Goal: Task Accomplishment & Management: Manage account settings

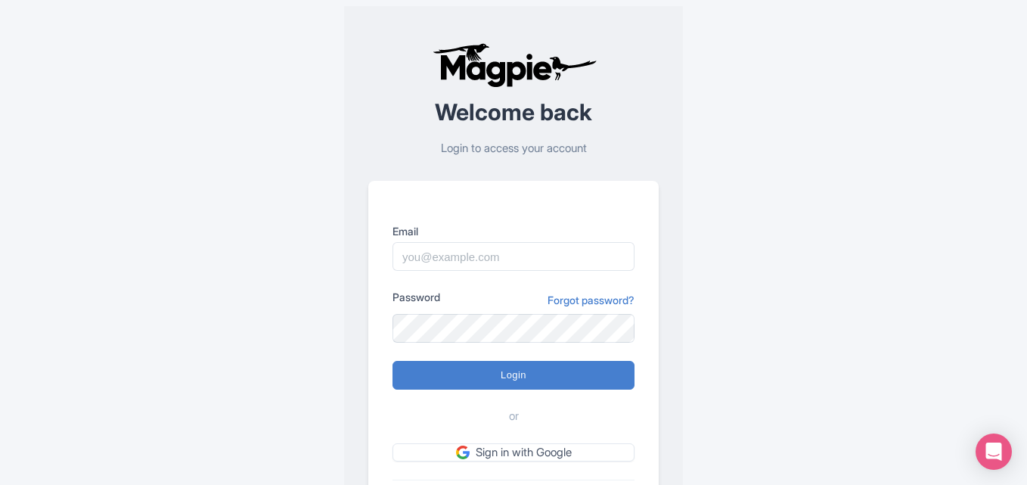
type input "[EMAIL_ADDRESS][DOMAIN_NAME]"
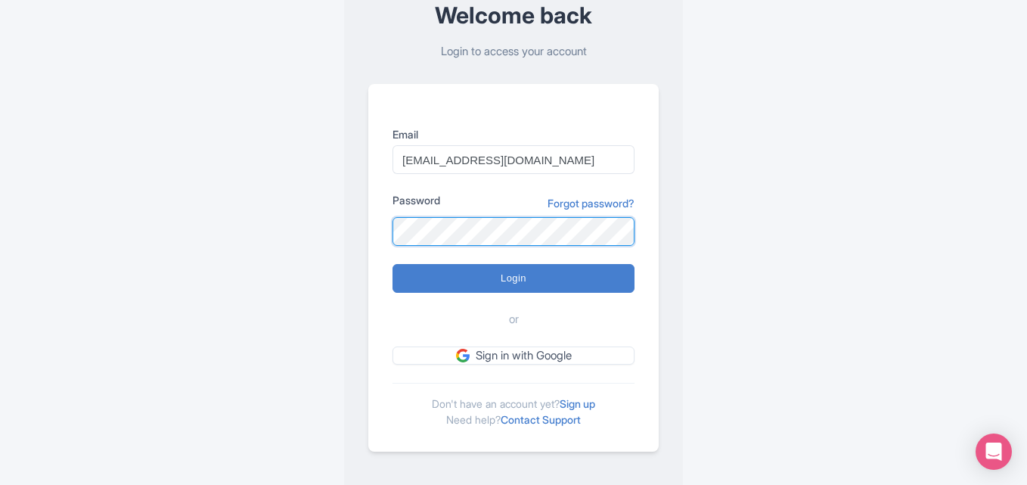
scroll to position [106, 0]
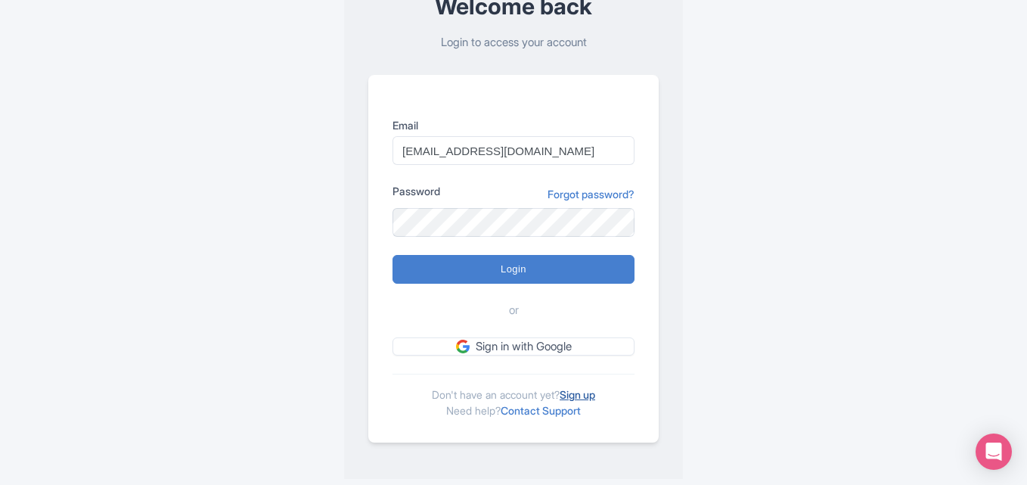
click at [582, 390] on link "Sign up" at bounding box center [578, 394] width 36 height 13
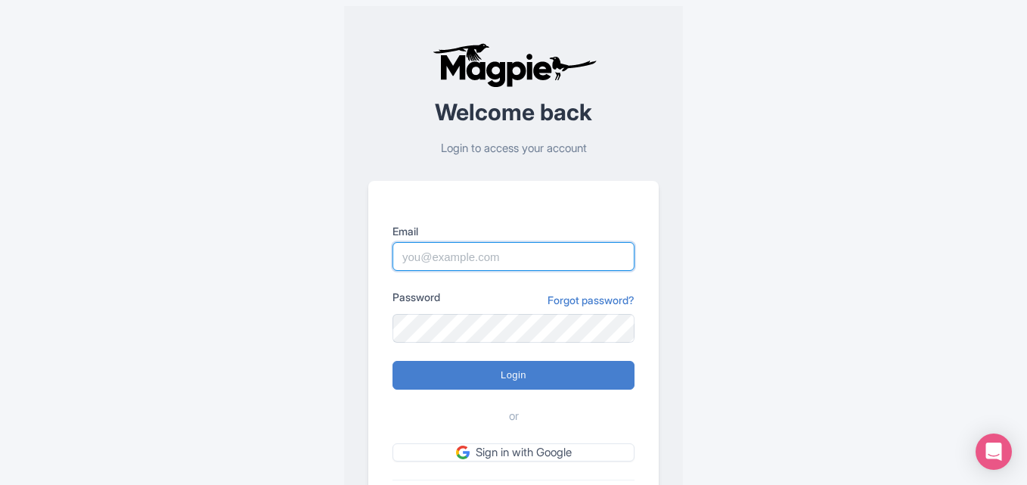
click at [465, 253] on input "Email" at bounding box center [514, 256] width 242 height 29
type input "[EMAIL_ADDRESS][DOMAIN_NAME]"
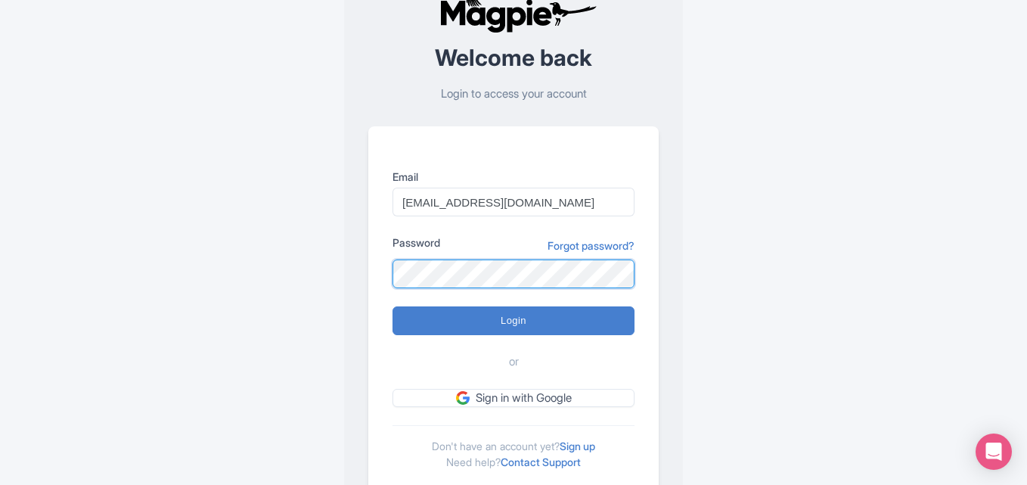
scroll to position [106, 0]
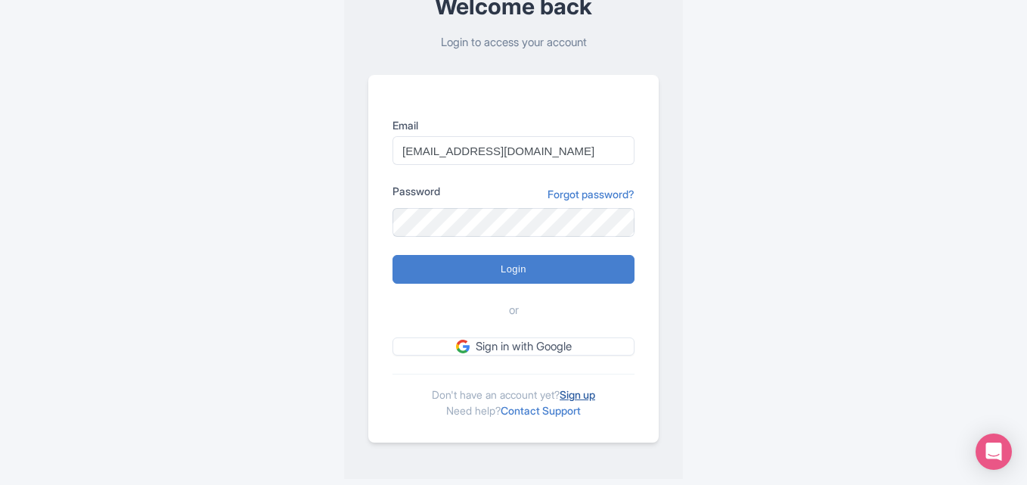
click at [579, 392] on link "Sign up" at bounding box center [578, 394] width 36 height 13
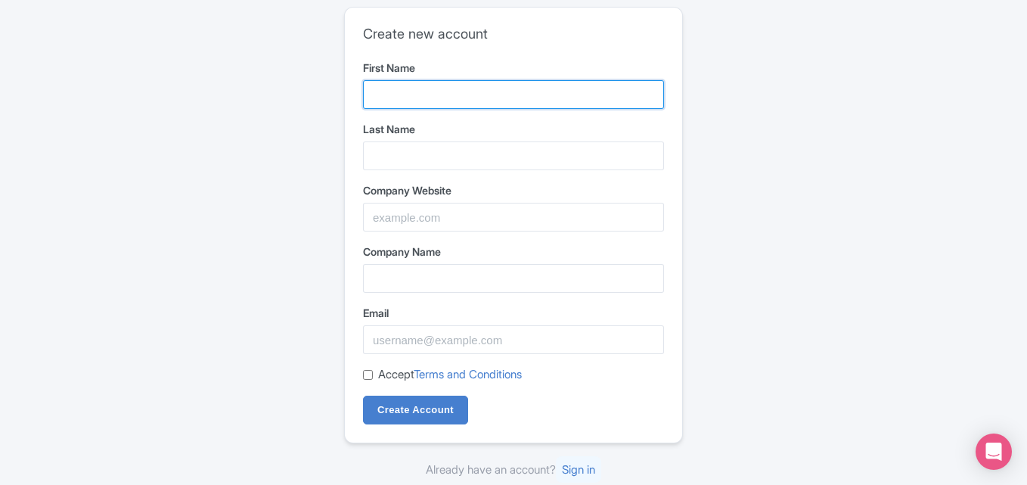
click at [465, 91] on input "First Name" at bounding box center [513, 94] width 301 height 29
type input "Diamond"
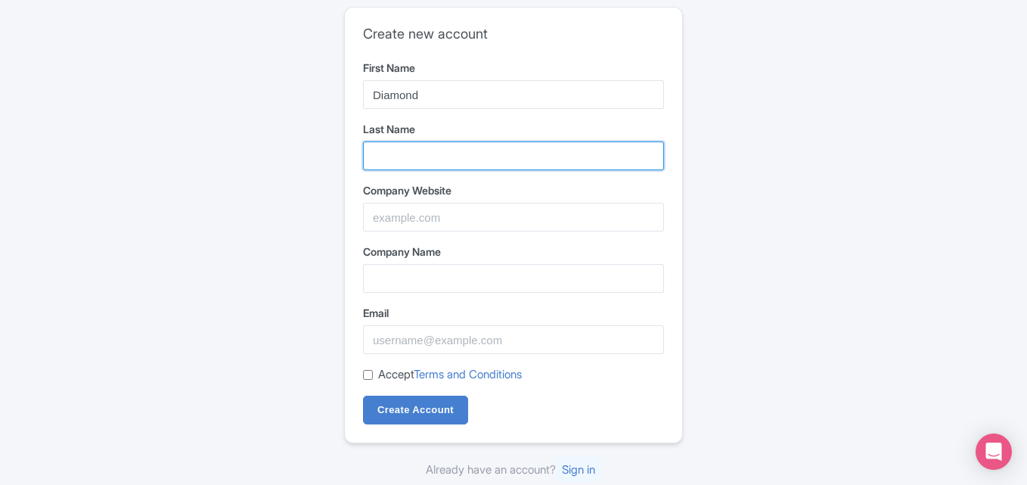
type input "Exchange"
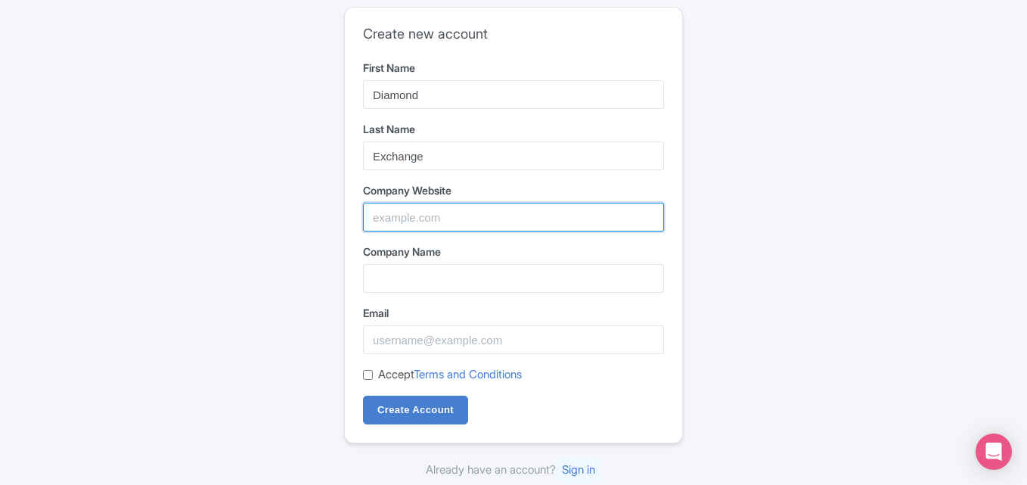
type input "Digiworld"
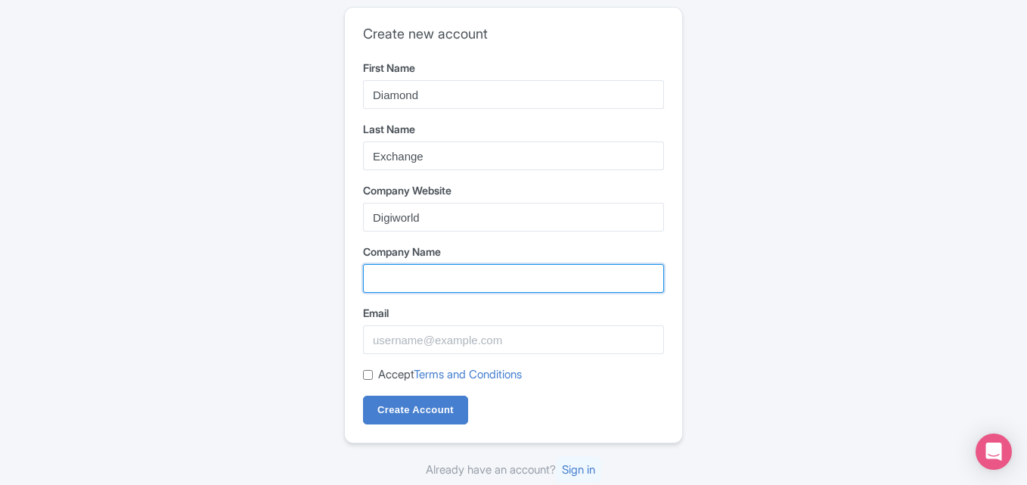
type input "Digiworld"
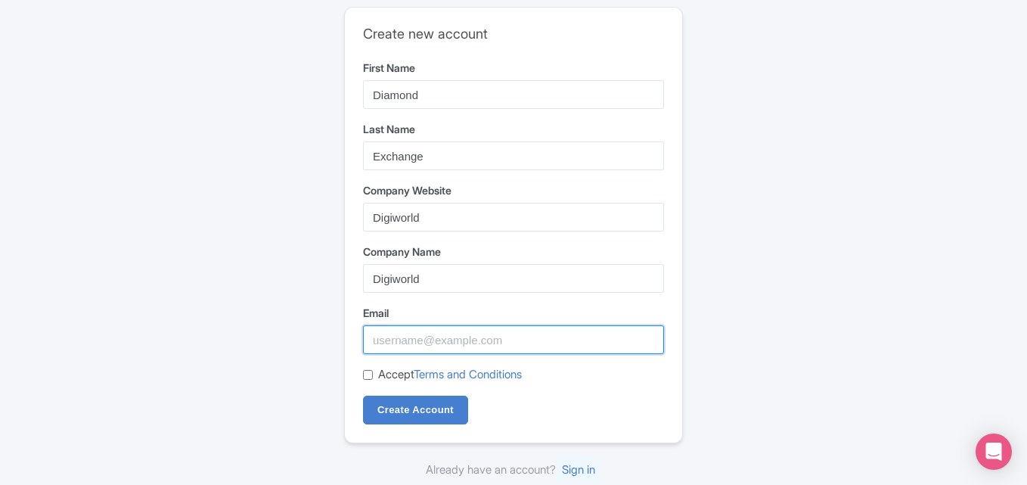
type input "[EMAIL_ADDRESS][DOMAIN_NAME]"
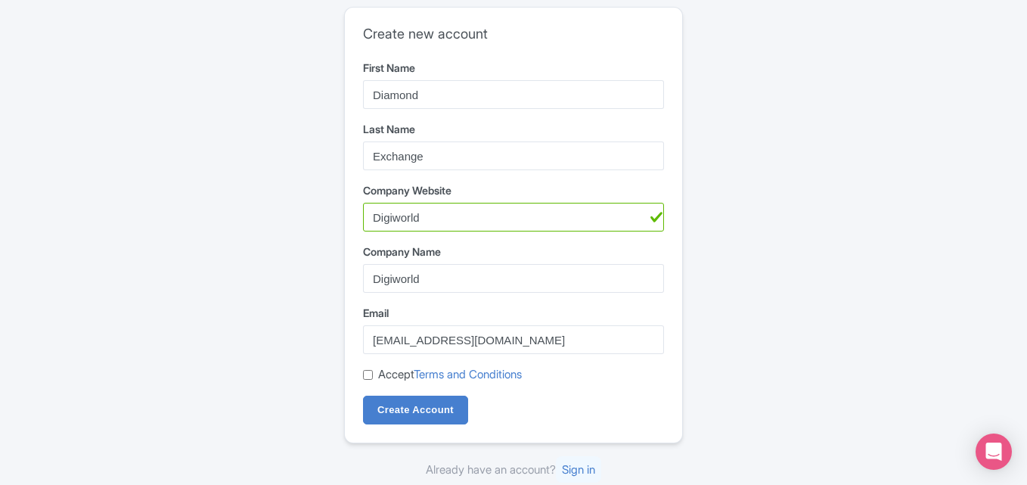
click at [368, 375] on input "Accept Terms and Conditions" at bounding box center [368, 375] width 10 height 10
checkbox input "true"
click at [386, 408] on input "Create Account" at bounding box center [415, 410] width 105 height 29
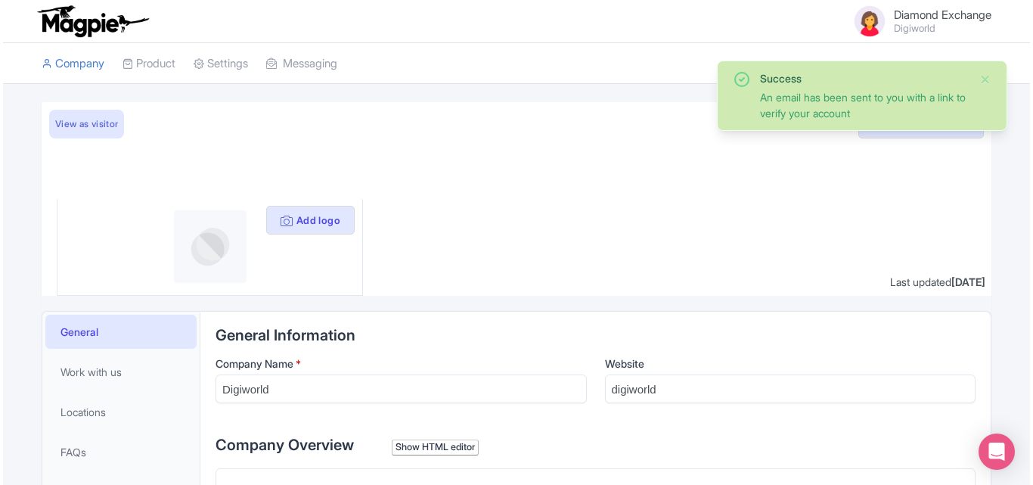
scroll to position [76, 0]
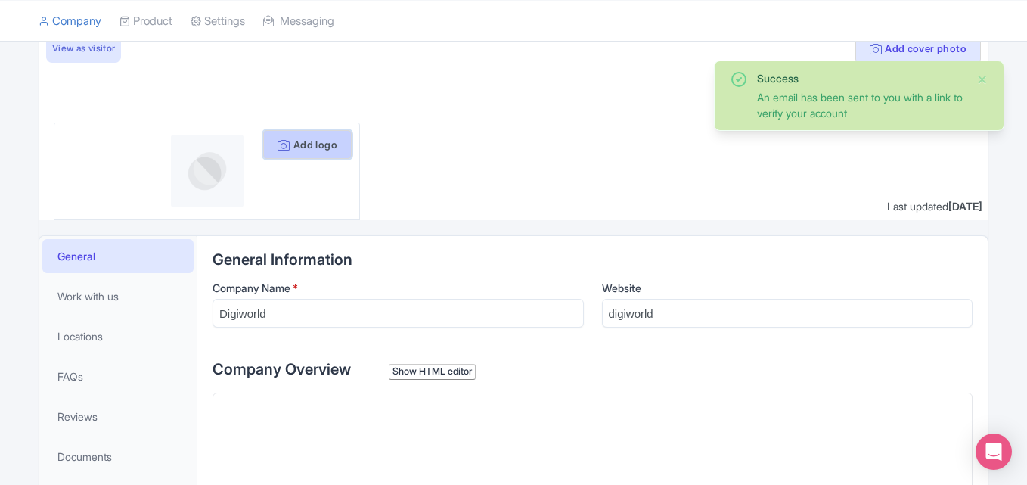
click at [304, 144] on button "Add logo" at bounding box center [307, 144] width 88 height 29
click at [294, 148] on button "Add logo" at bounding box center [307, 144] width 88 height 29
click at [278, 141] on icon at bounding box center [284, 145] width 12 height 12
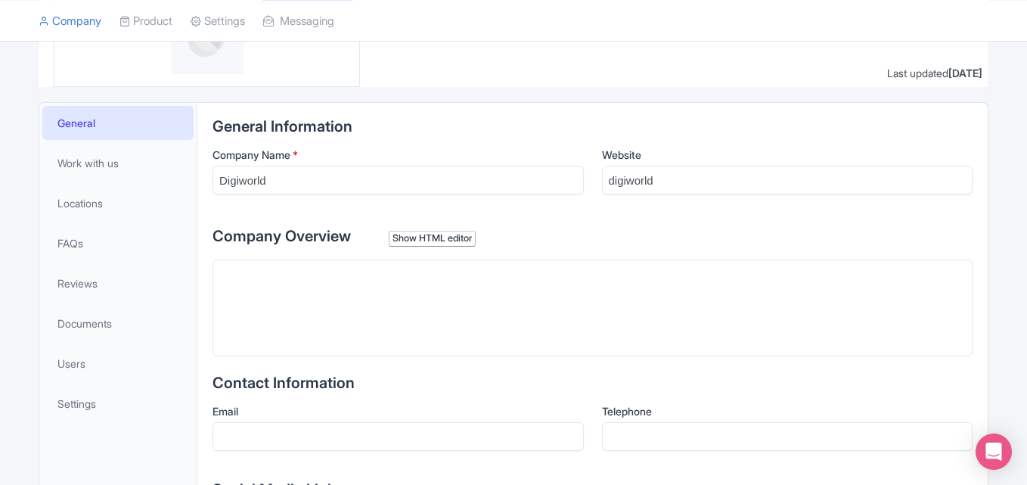
scroll to position [227, 0]
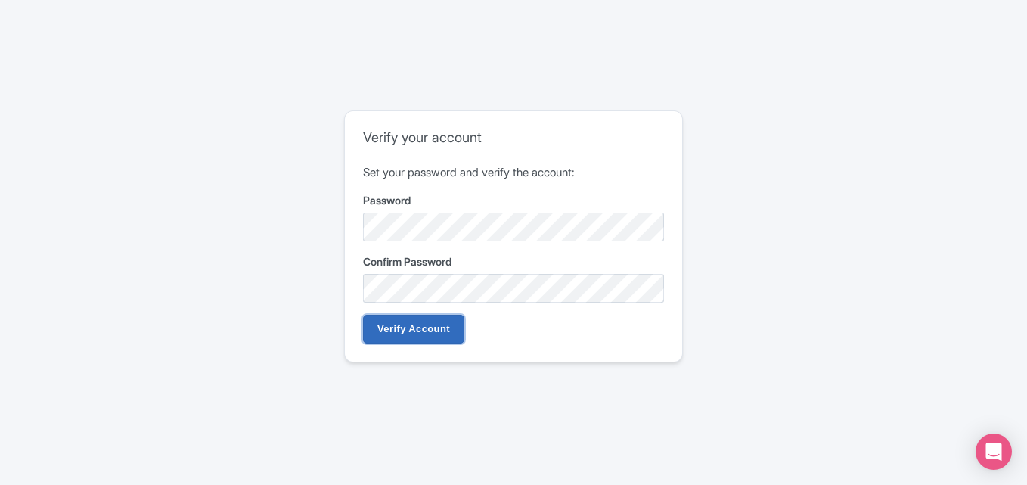
click at [408, 334] on input "Verify Account" at bounding box center [413, 329] width 101 height 29
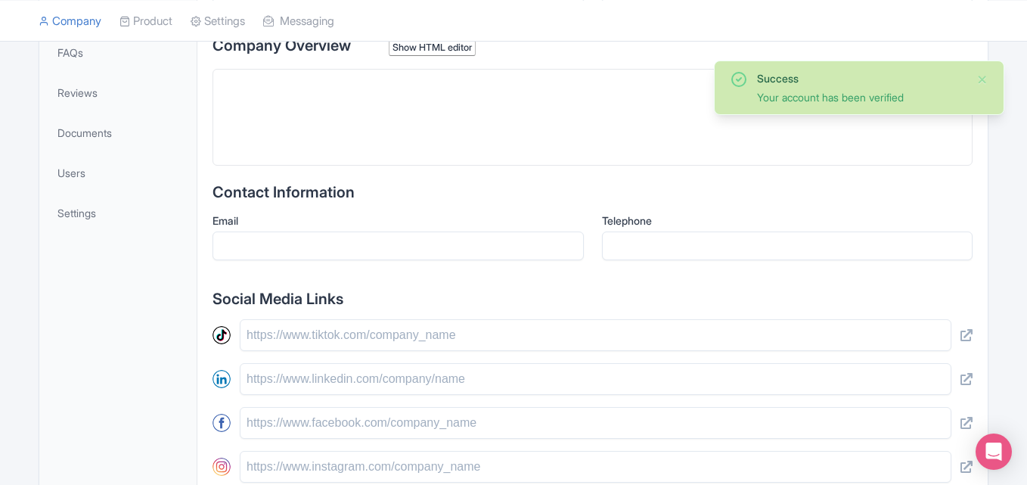
scroll to position [454, 0]
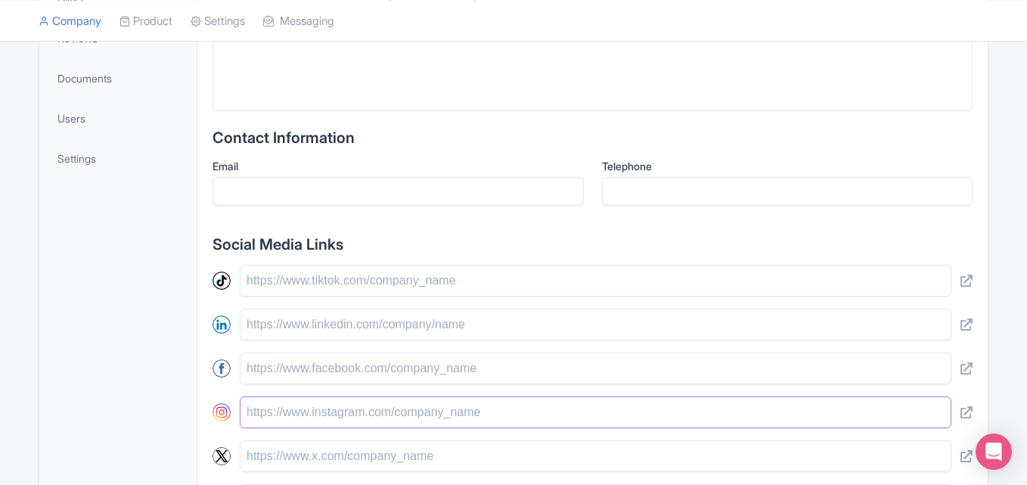
click at [285, 409] on input "text" at bounding box center [596, 412] width 712 height 32
paste input "[URL][DOMAIN_NAME]"
type input "[URL][DOMAIN_NAME]"
click at [436, 217] on div "Email" at bounding box center [398, 188] width 371 height 60
click at [396, 194] on input "Email" at bounding box center [398, 191] width 371 height 29
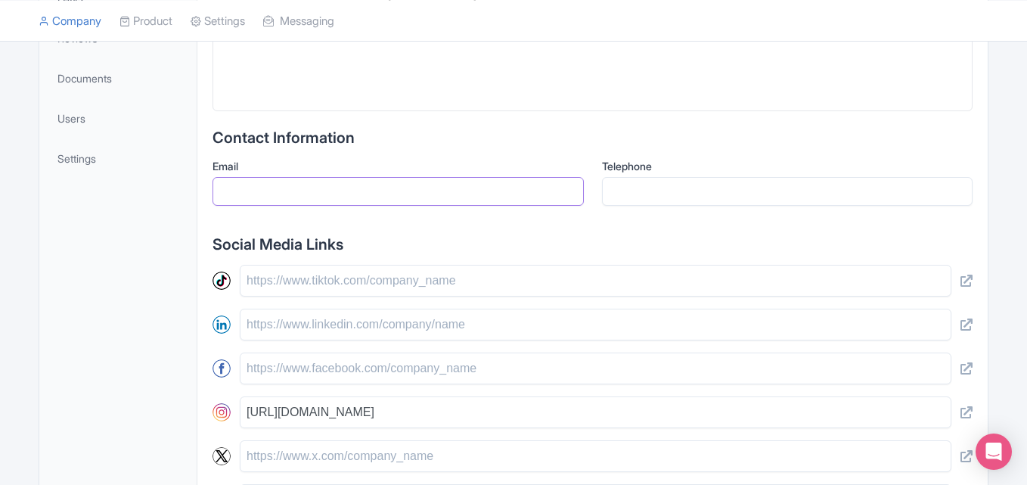
type input "[EMAIL_ADDRESS][DOMAIN_NAME]"
click at [666, 203] on input "Telephone" at bounding box center [787, 191] width 371 height 29
paste input "8383906184"
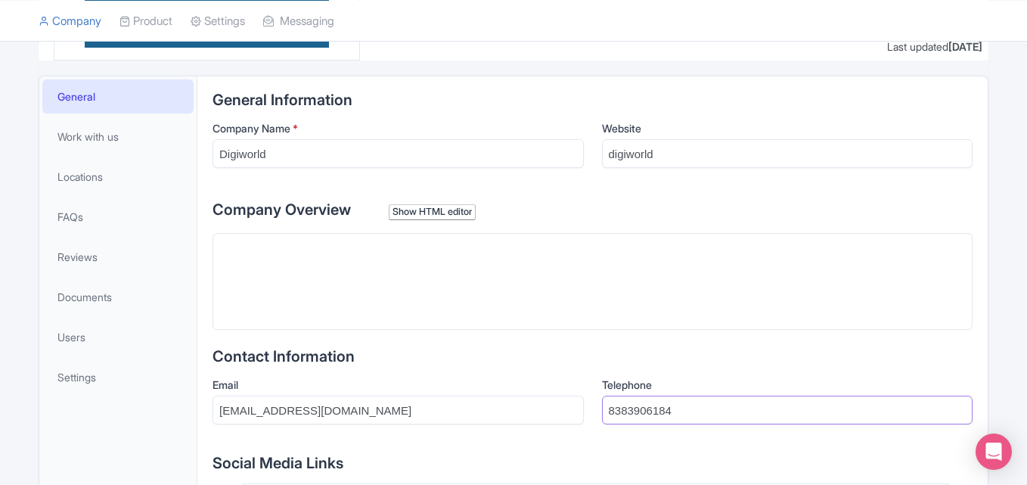
scroll to position [227, 0]
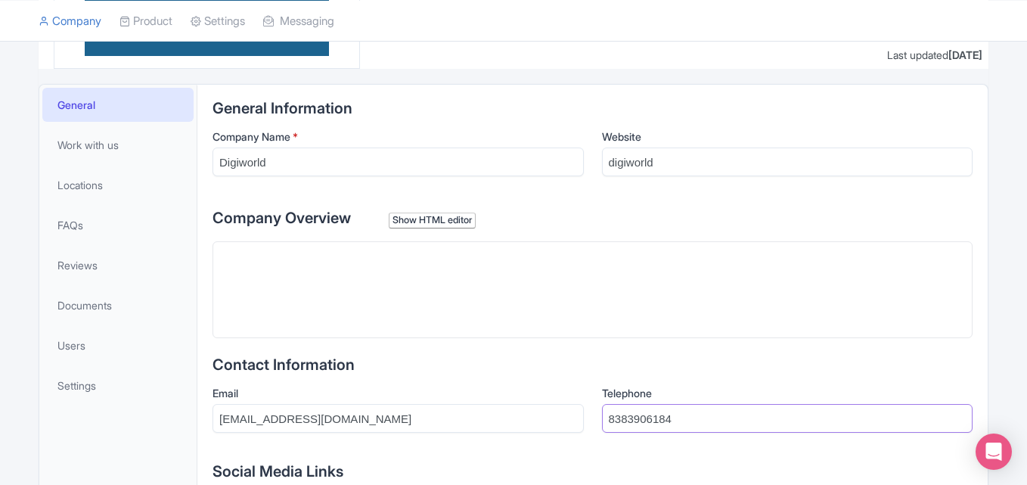
type input "8383906184"
click at [348, 273] on trix-editor at bounding box center [593, 289] width 760 height 97
paste trix-editor "<div>&nbsp;Diamondexch ID is a trusted online cricket platform designed for spo…"
type trix-editor "<div>&nbsp;Diamondexch ID is a trusted online cricket platform designed for spo…"
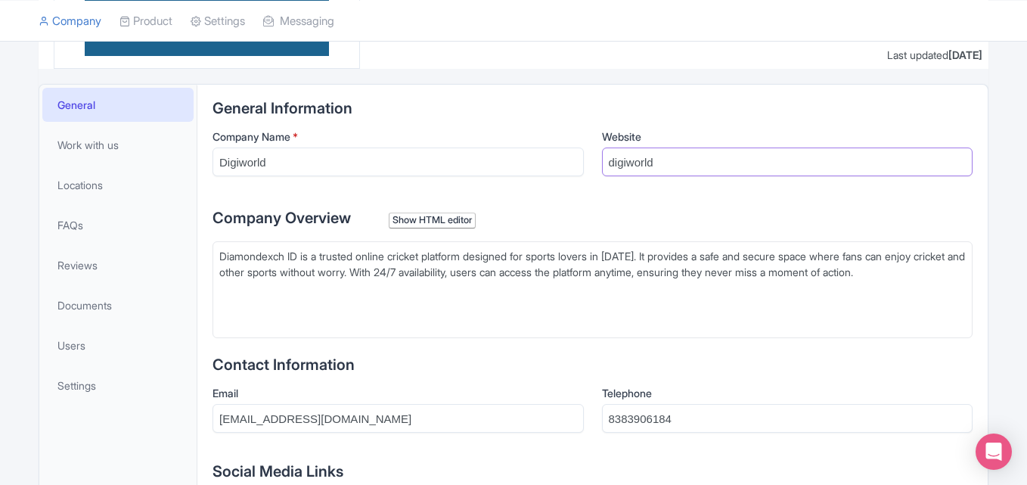
drag, startPoint x: 672, startPoint y: 165, endPoint x: 627, endPoint y: 165, distance: 44.6
click at [627, 165] on input "digiworld" at bounding box center [787, 161] width 371 height 29
type input "d"
paste input "https://www.instagram.com/diamondexch_ids/"
type input "https://www.instagram.com/diamondexch_ids/"
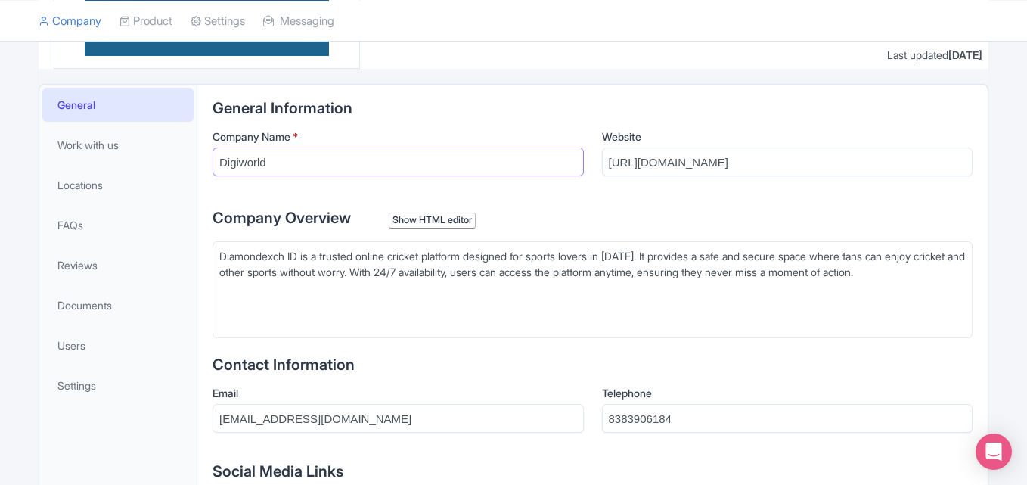
click at [288, 167] on input "Digiworld" at bounding box center [398, 161] width 371 height 29
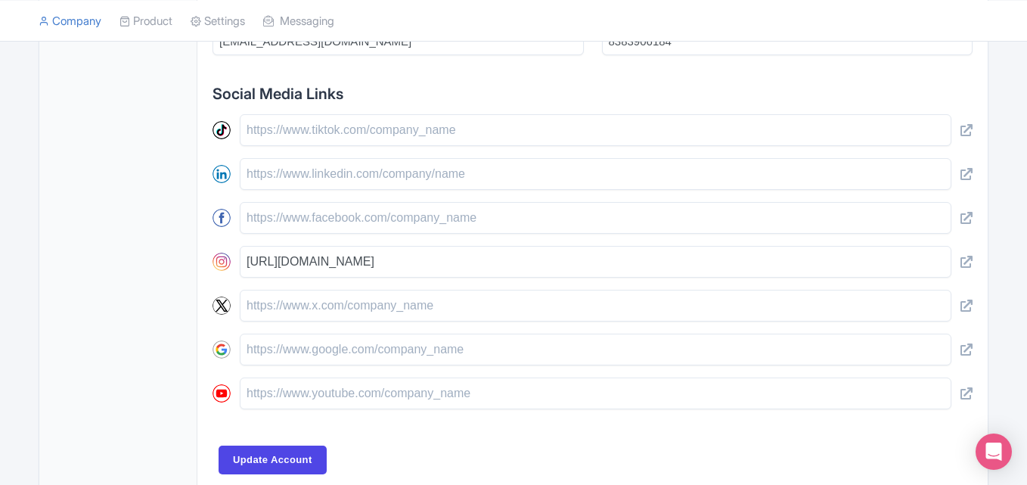
scroll to position [605, 0]
type input "DigiRAL"
click at [276, 458] on input "Update Account" at bounding box center [273, 459] width 108 height 29
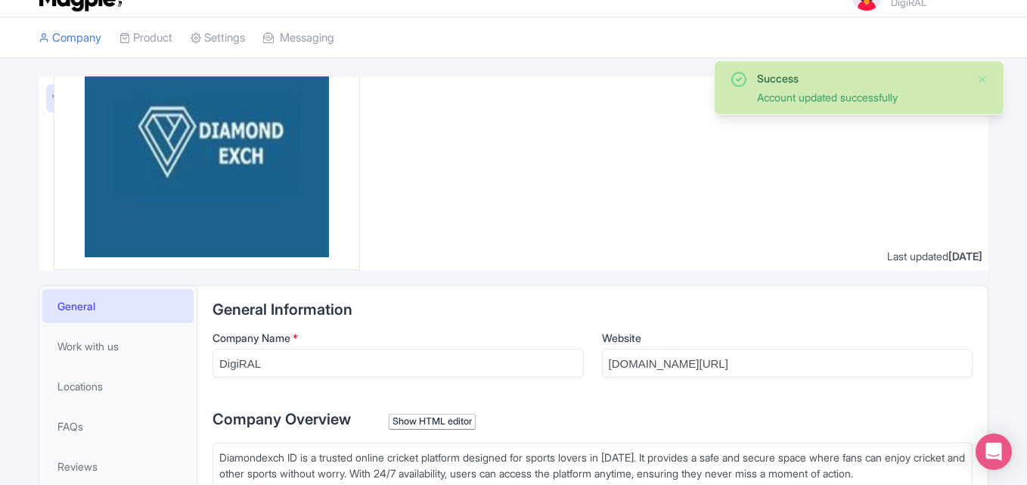
scroll to position [24, 0]
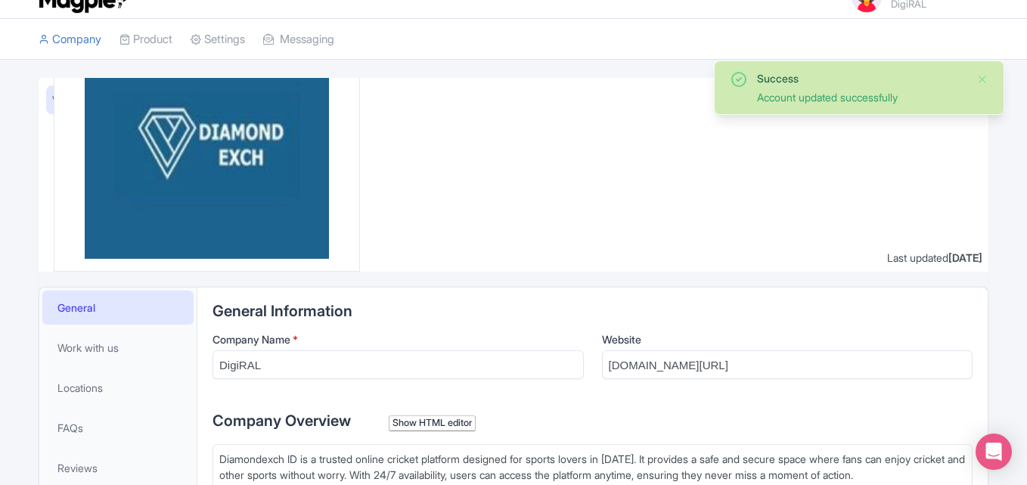
click at [891, 6] on small "DigiRAL" at bounding box center [940, 4] width 98 height 10
click at [882, 36] on link "Users" at bounding box center [916, 42] width 144 height 23
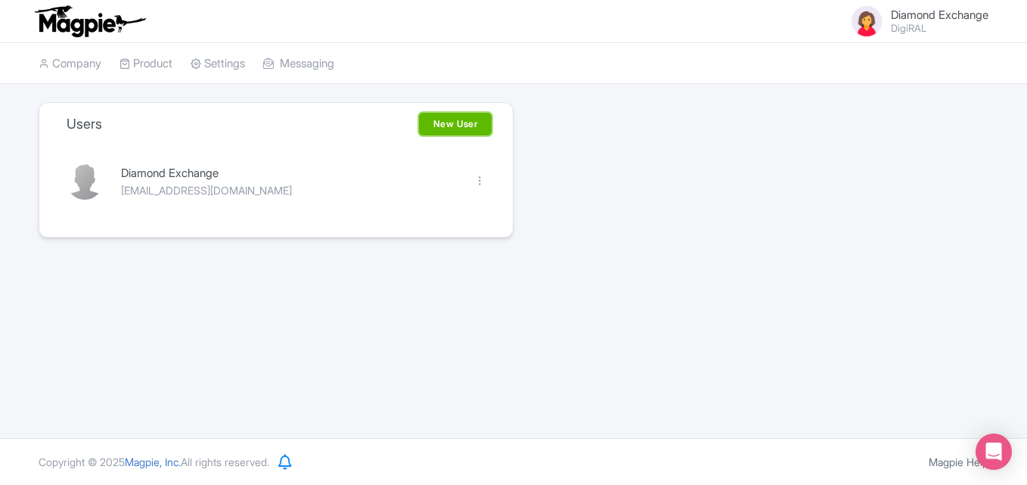
click at [450, 120] on link "New User" at bounding box center [455, 124] width 73 height 23
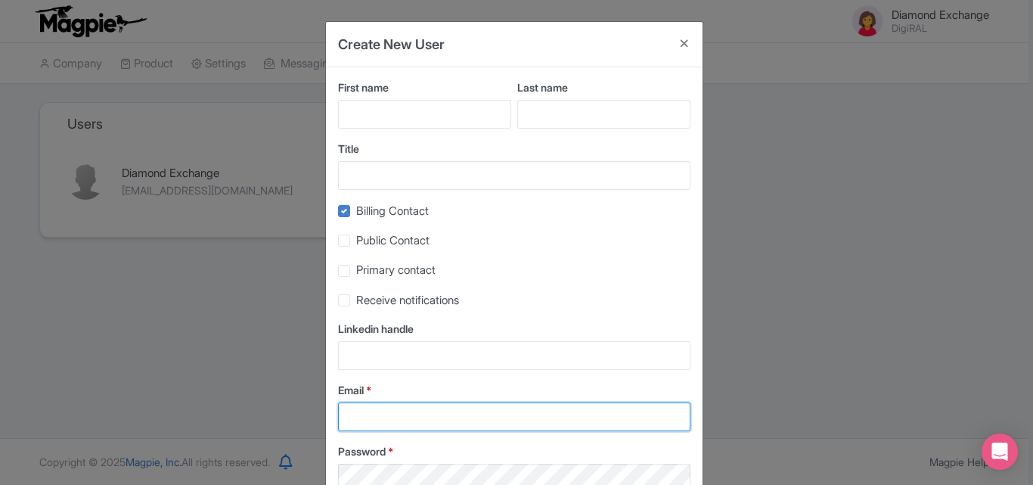
type input "[EMAIL_ADDRESS][DOMAIN_NAME]"
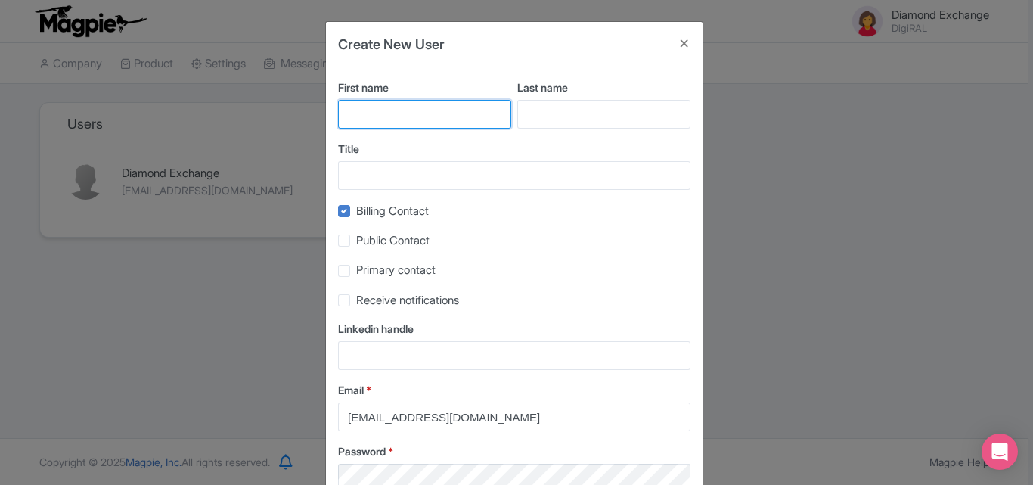
click at [455, 126] on input "First name" at bounding box center [424, 114] width 173 height 29
type input "Diamond"
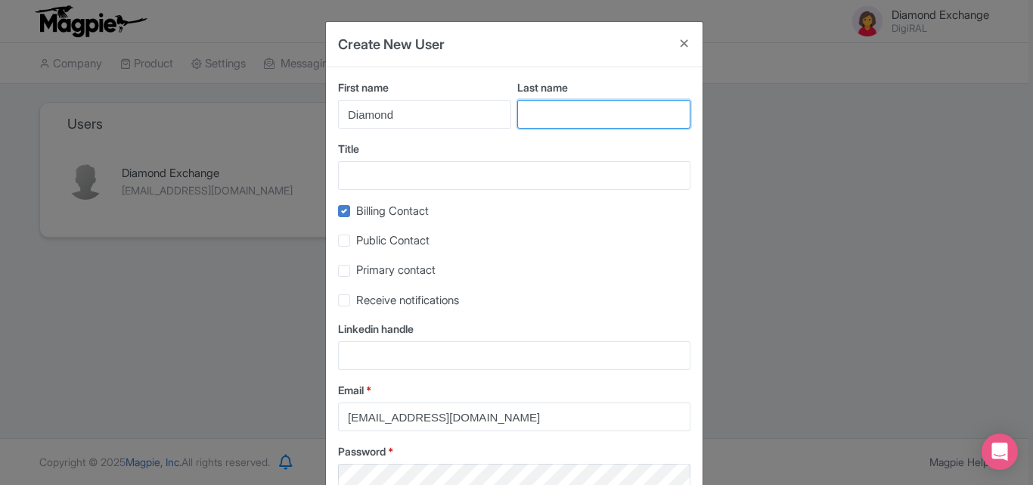
type input "Exchange"
click at [420, 190] on div "First name Diamond Last name Exchange Title Billing Contact Public Contact Prim…" at bounding box center [514, 337] width 377 height 541
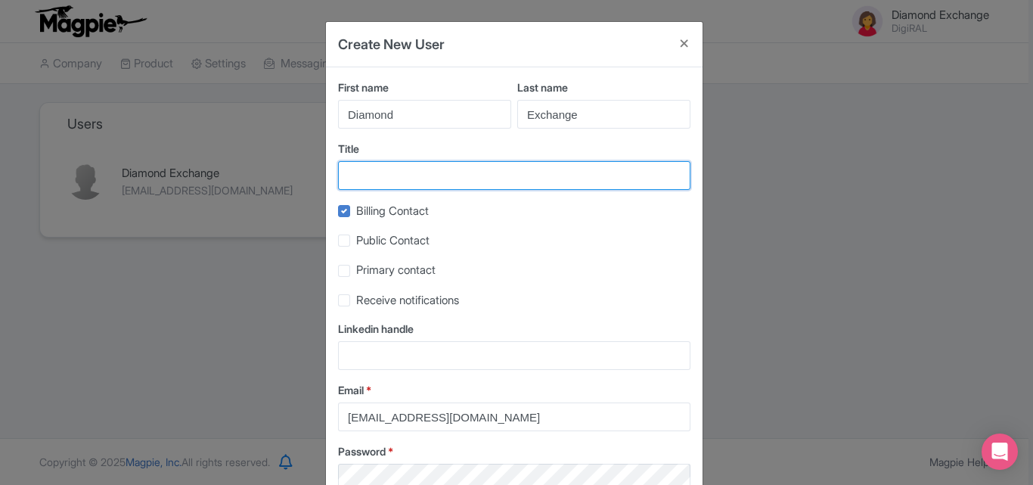
click at [398, 170] on input "Title" at bounding box center [514, 175] width 352 height 29
type input "Diamond Exchange"
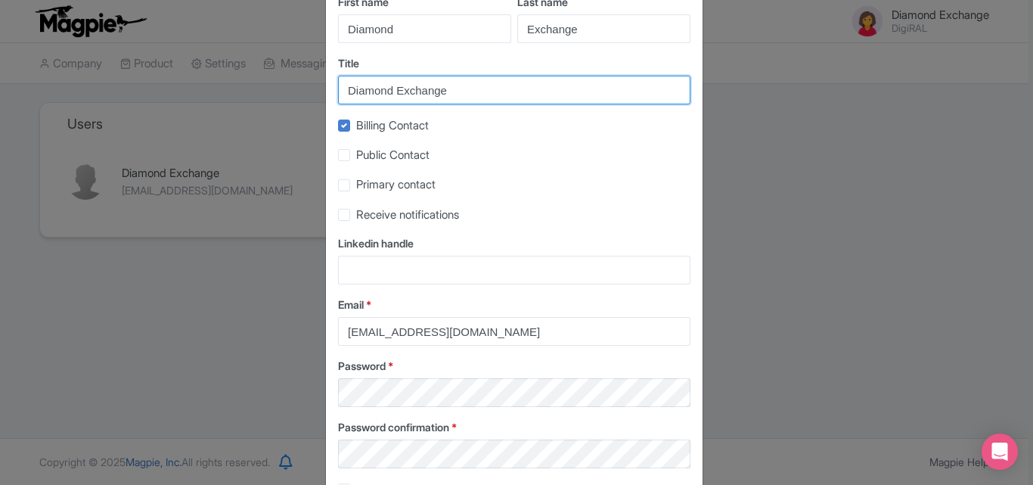
scroll to position [198, 0]
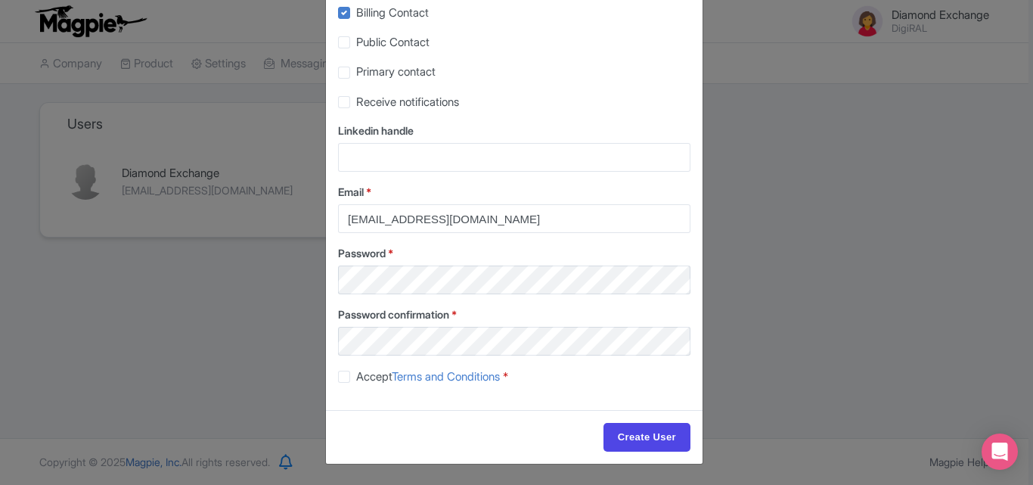
click at [356, 377] on label "Accept Terms and Conditions *" at bounding box center [432, 376] width 152 height 17
click at [356, 377] on input "Accept Terms and Conditions *" at bounding box center [361, 373] width 10 height 10
checkbox input "true"
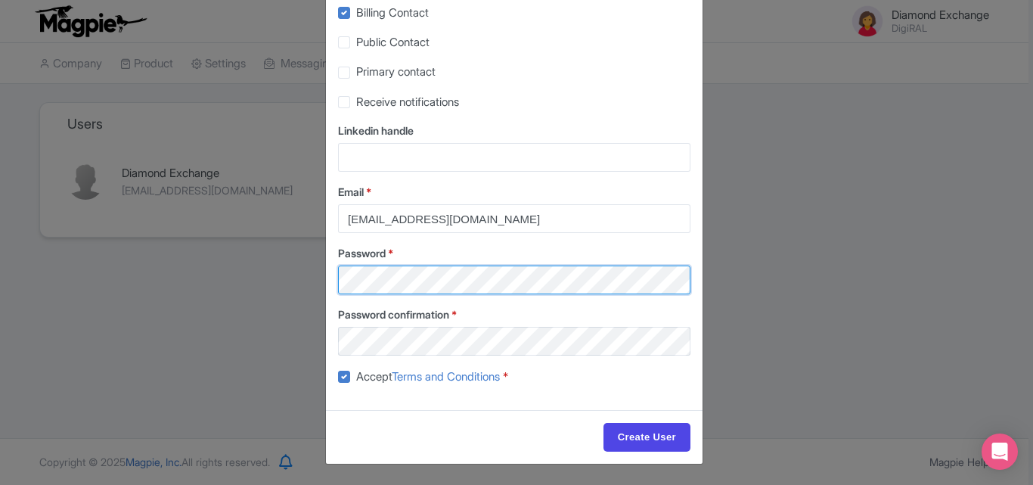
click at [285, 287] on div "Create New User First name Diamond Last name Exchange Title Diamond Exchange Bi…" at bounding box center [516, 242] width 1033 height 485
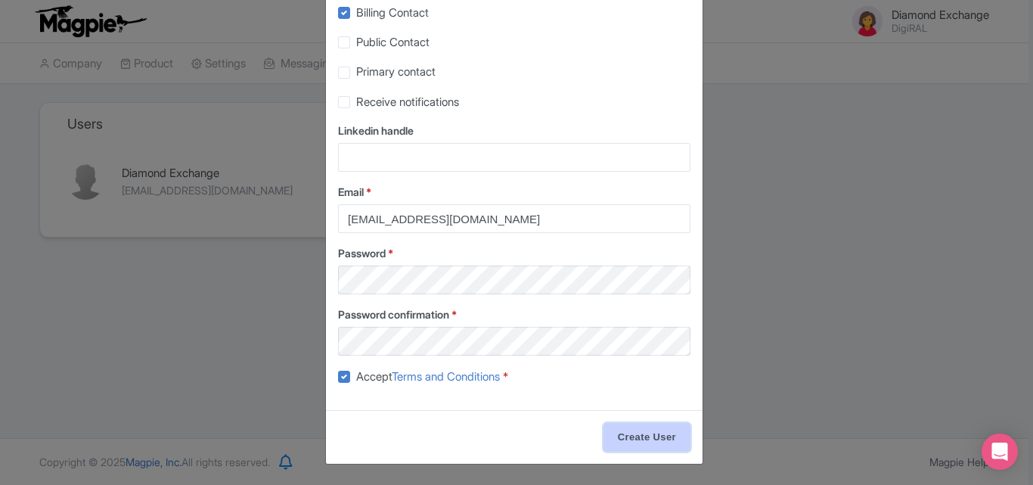
click at [663, 433] on input "Create User" at bounding box center [647, 437] width 87 height 29
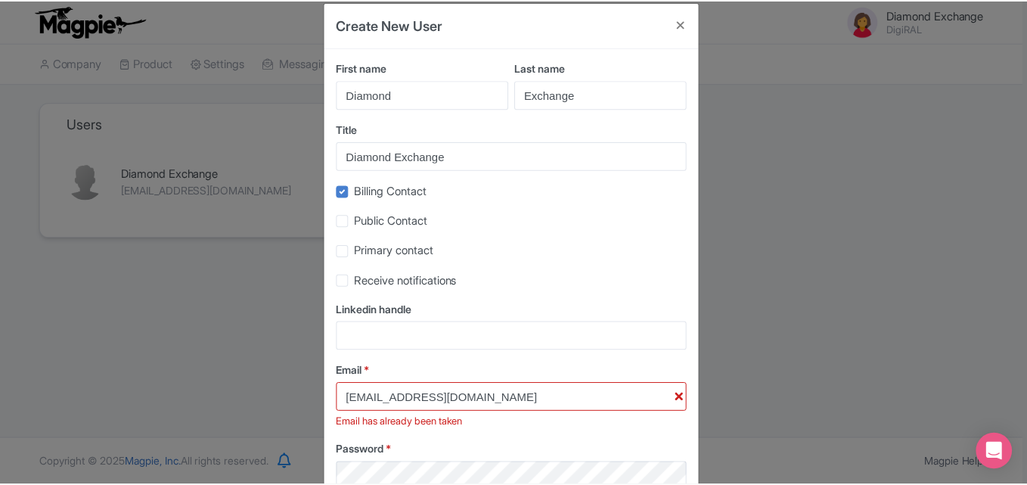
scroll to position [0, 0]
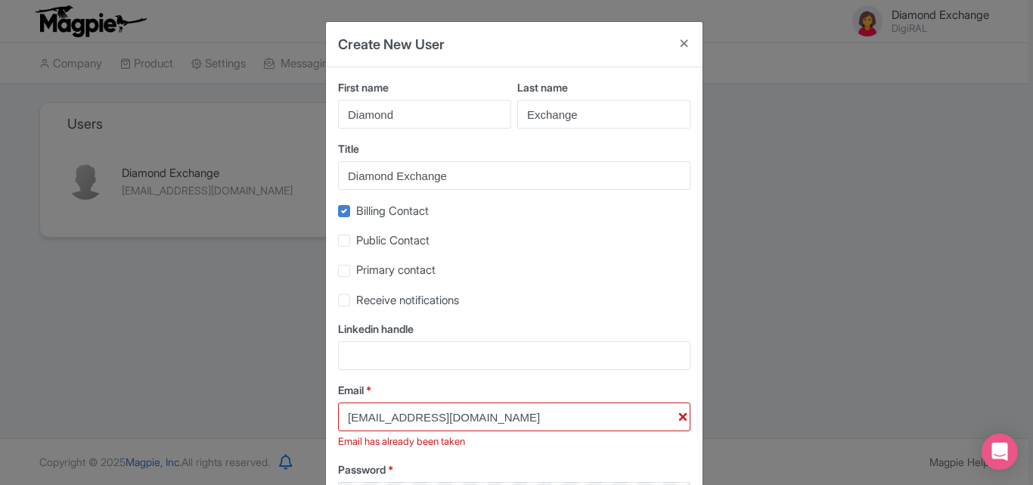
click at [795, 250] on div "Create New User First name Diamond Last name Exchange Title Diamond Exchange Bi…" at bounding box center [516, 242] width 1033 height 485
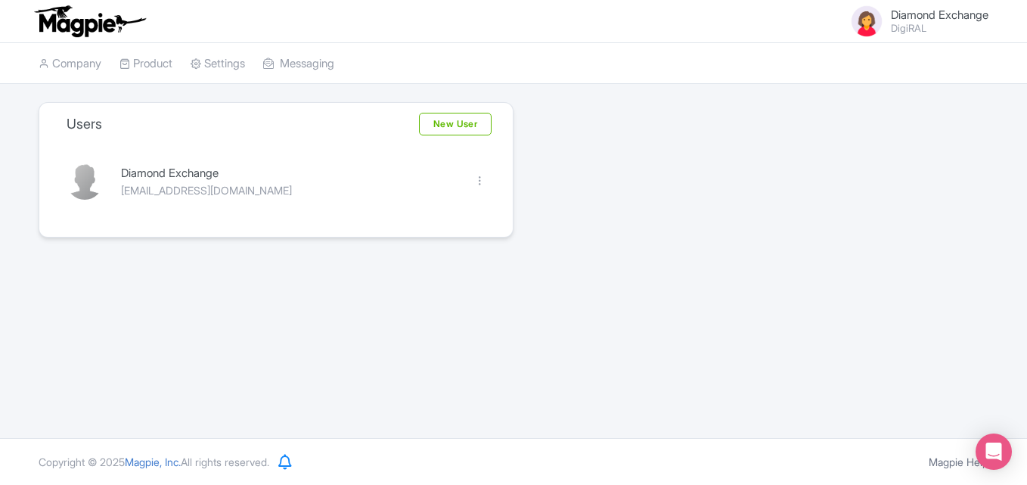
click at [905, 23] on small "DigiRAL" at bounding box center [940, 28] width 98 height 10
click at [886, 65] on link "Users" at bounding box center [916, 66] width 144 height 23
click at [452, 126] on link "New User" at bounding box center [455, 124] width 73 height 23
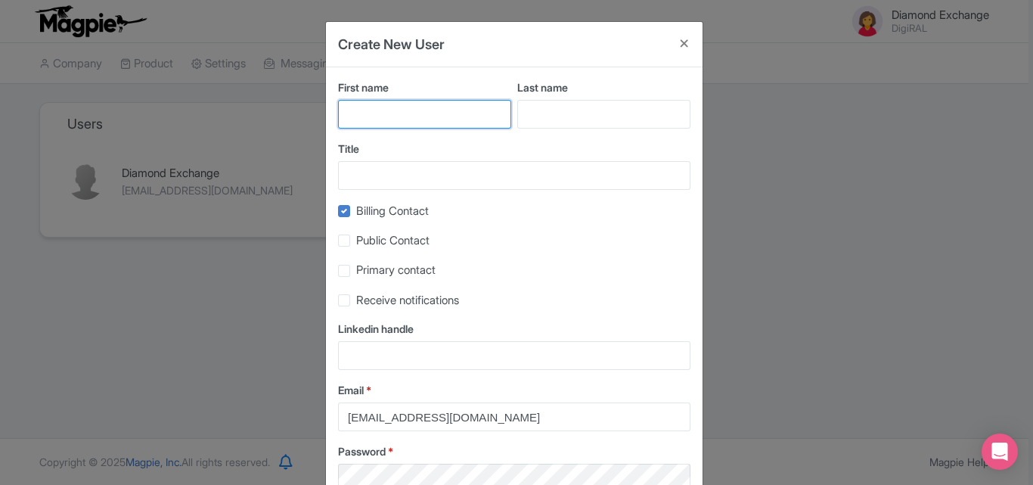
click at [379, 121] on input "First name" at bounding box center [424, 114] width 173 height 29
type input "Diamond"
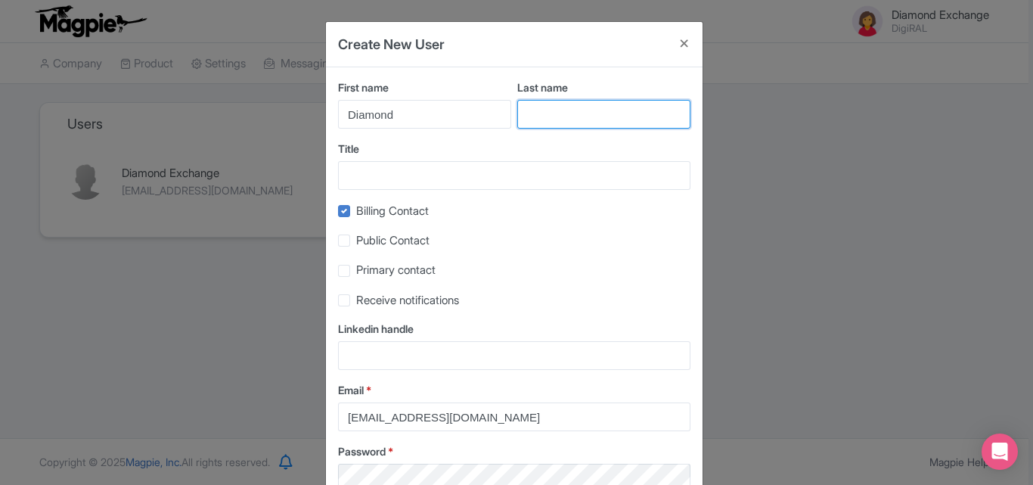
type input "Exchange"
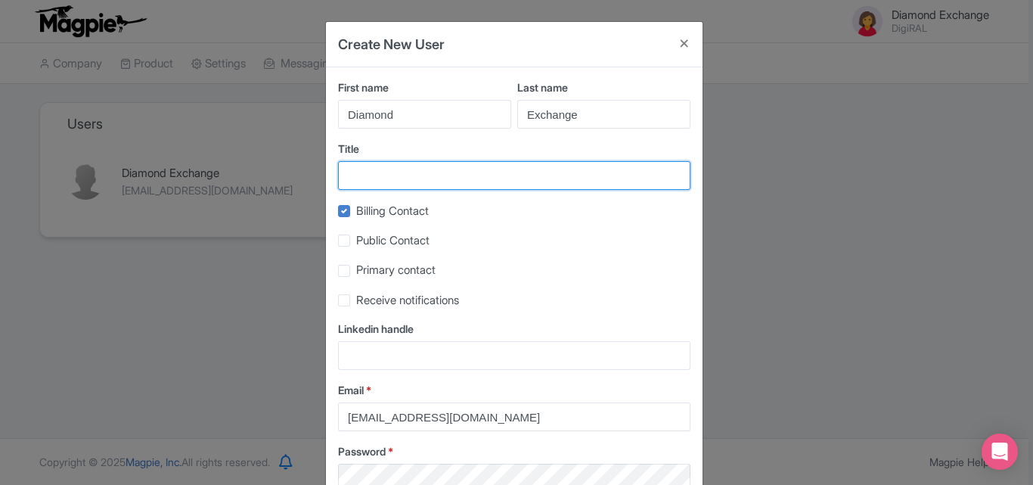
click at [442, 187] on input "Title" at bounding box center [514, 175] width 352 height 29
type input "Diamond Exchange"
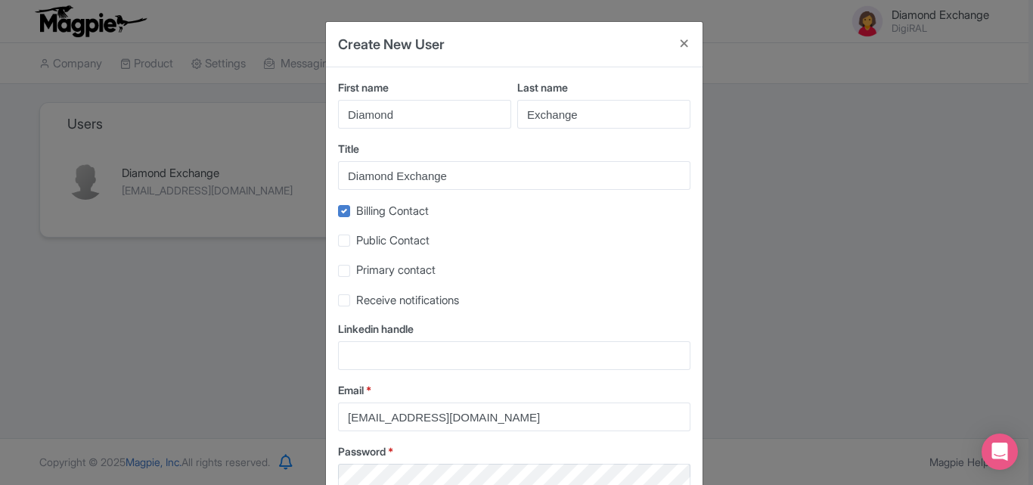
click at [356, 301] on label "Receive notifications" at bounding box center [407, 300] width 103 height 17
click at [356, 301] on input "Receive notifications" at bounding box center [361, 296] width 10 height 10
checkbox input "true"
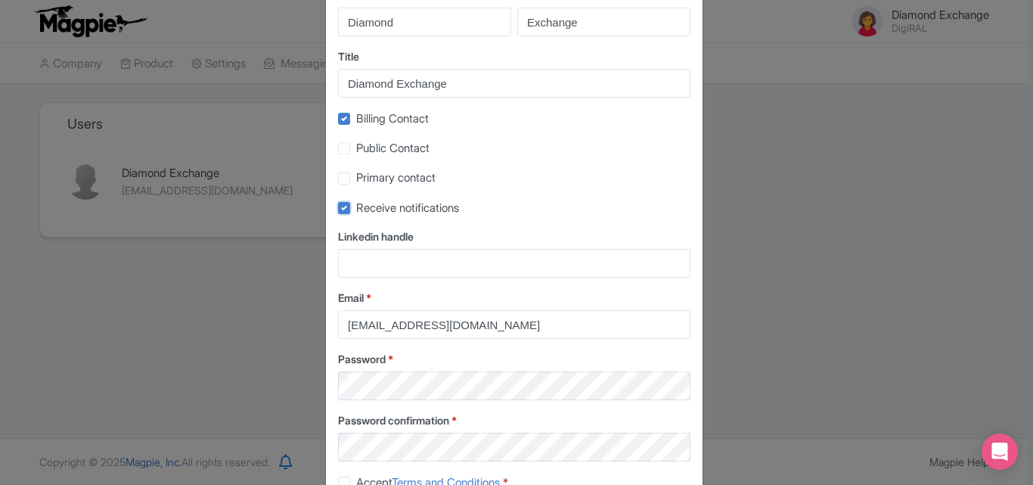
scroll to position [198, 0]
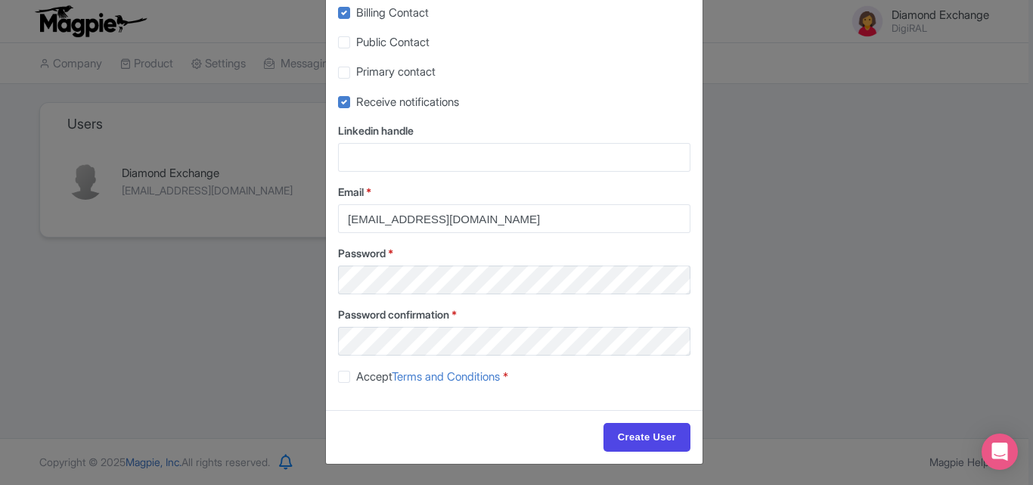
click at [340, 383] on div "Accept Terms and Conditions *" at bounding box center [514, 376] width 352 height 17
click at [356, 379] on label "Accept Terms and Conditions *" at bounding box center [432, 376] width 152 height 17
click at [356, 377] on input "Accept Terms and Conditions *" at bounding box center [361, 373] width 10 height 10
checkbox input "true"
click at [653, 441] on input "Create User" at bounding box center [647, 437] width 87 height 29
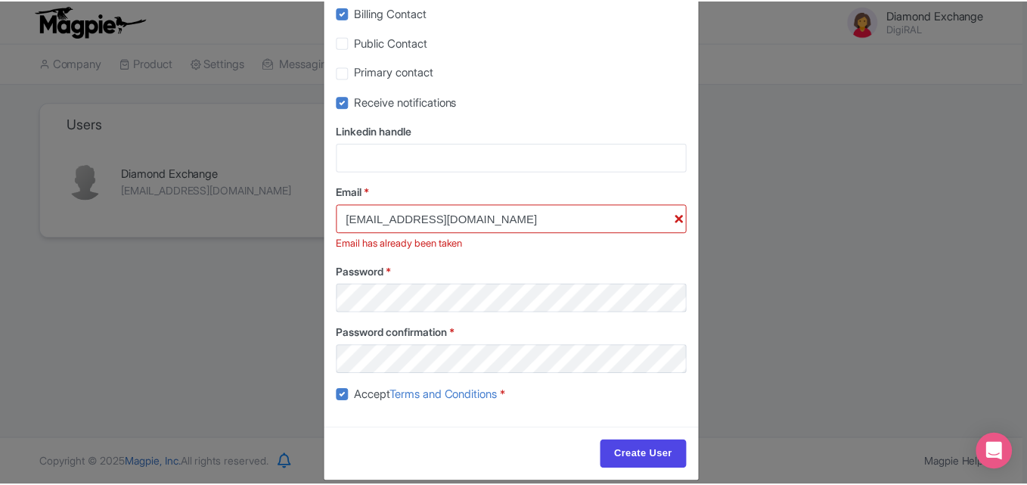
scroll to position [47, 0]
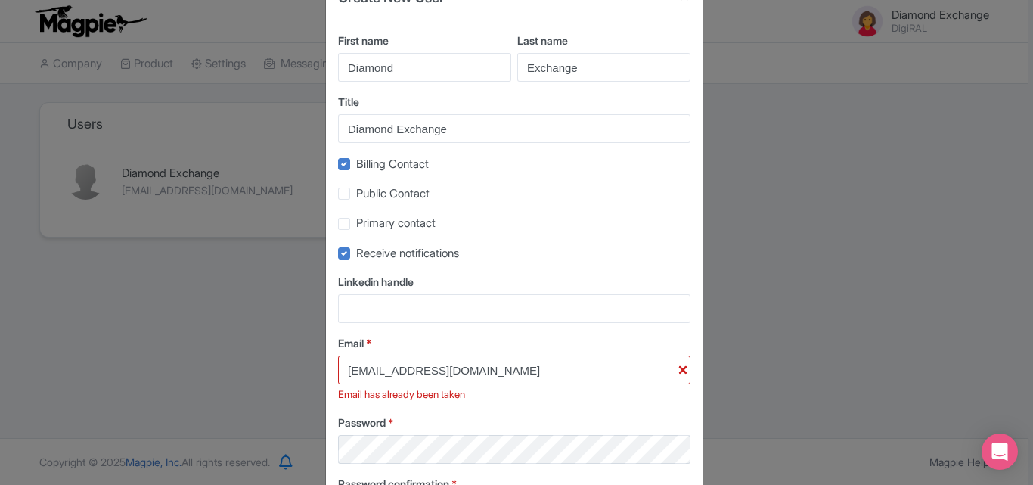
click at [908, 225] on div "Create New User First name Diamond Last name Exchange Title Diamond Exchange Bi…" at bounding box center [516, 242] width 1033 height 485
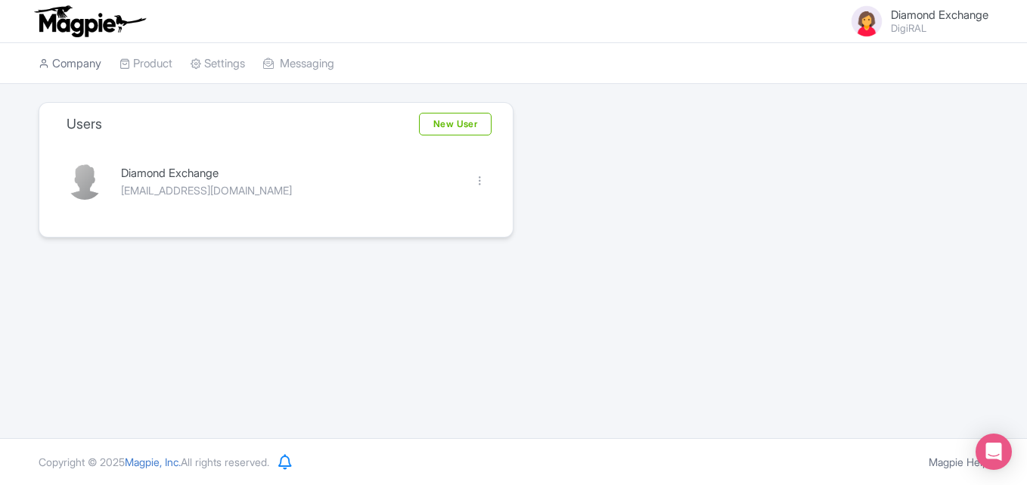
click at [77, 66] on link "Company" at bounding box center [70, 64] width 63 height 42
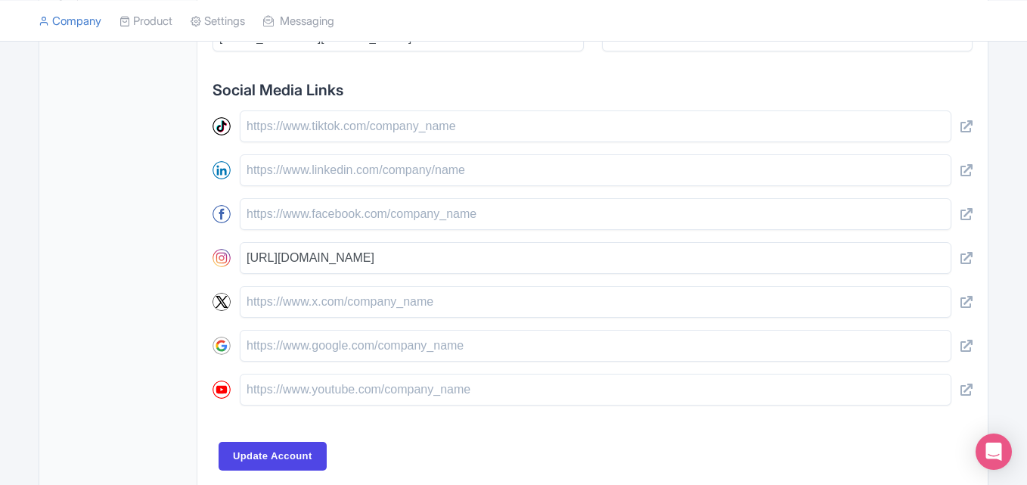
scroll to position [680, 0]
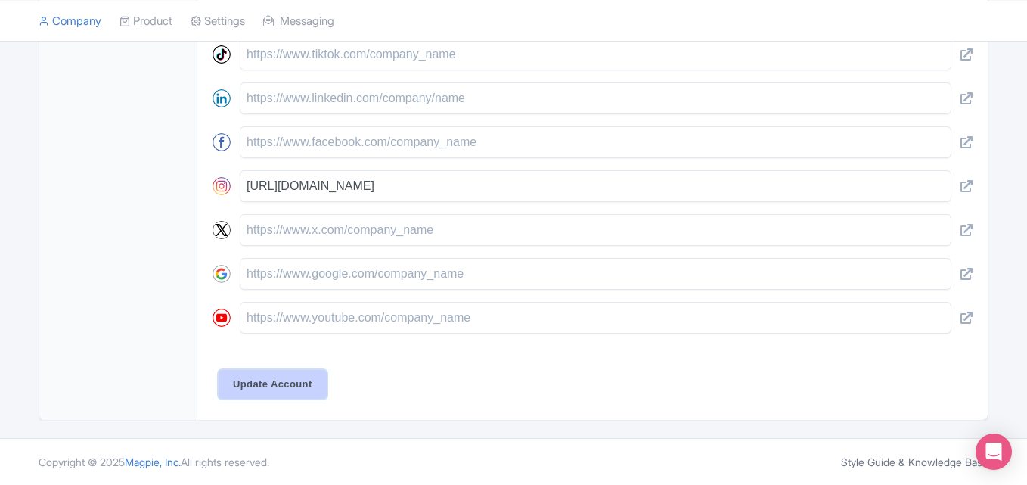
click at [300, 384] on input "Update Account" at bounding box center [273, 384] width 108 height 29
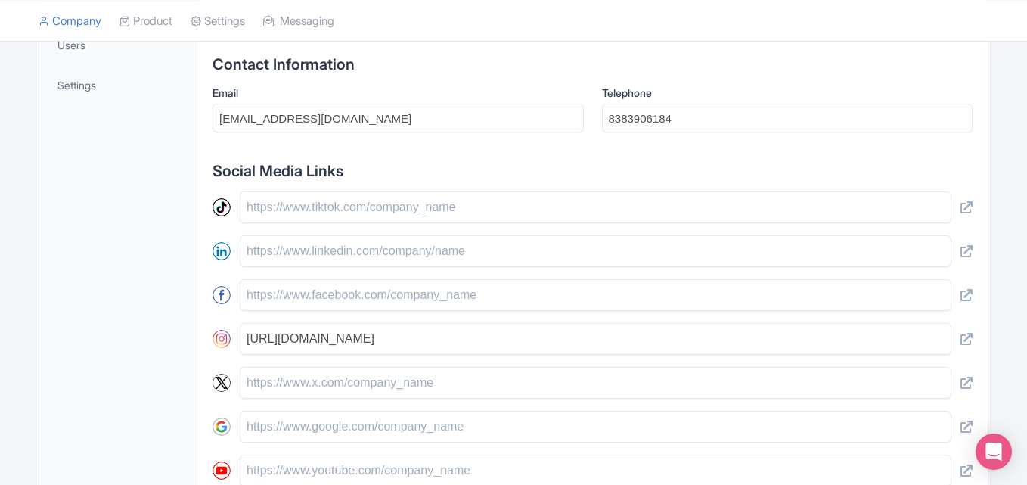
scroll to position [302, 0]
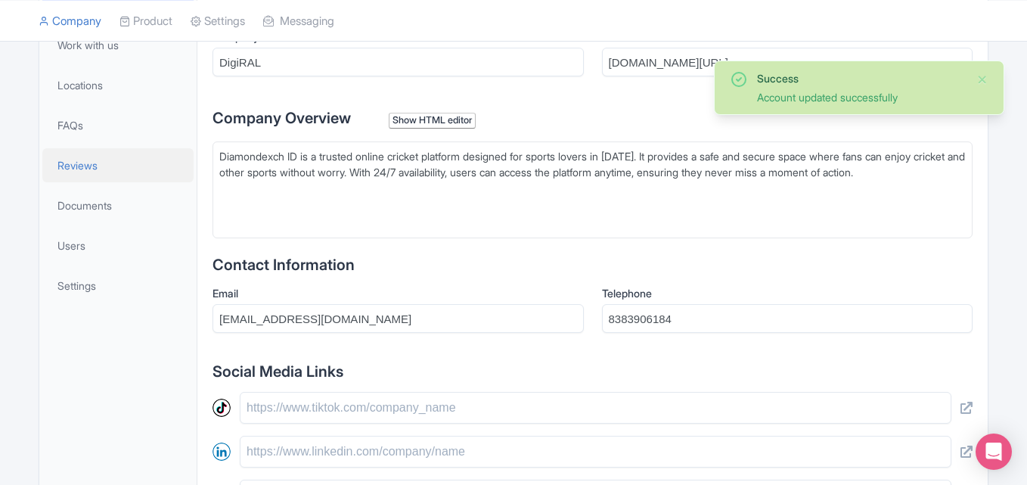
scroll to position [175, 0]
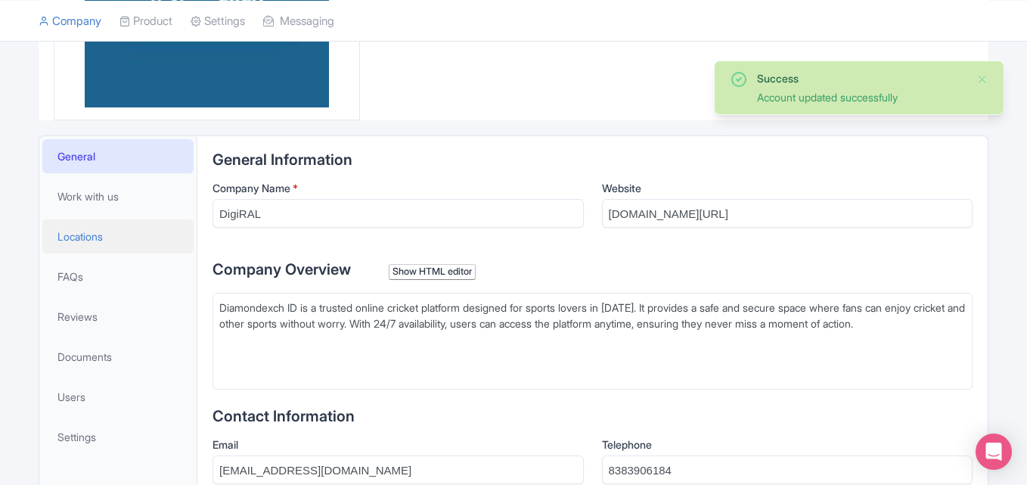
click at [83, 231] on span "Locations" at bounding box center [79, 236] width 45 height 16
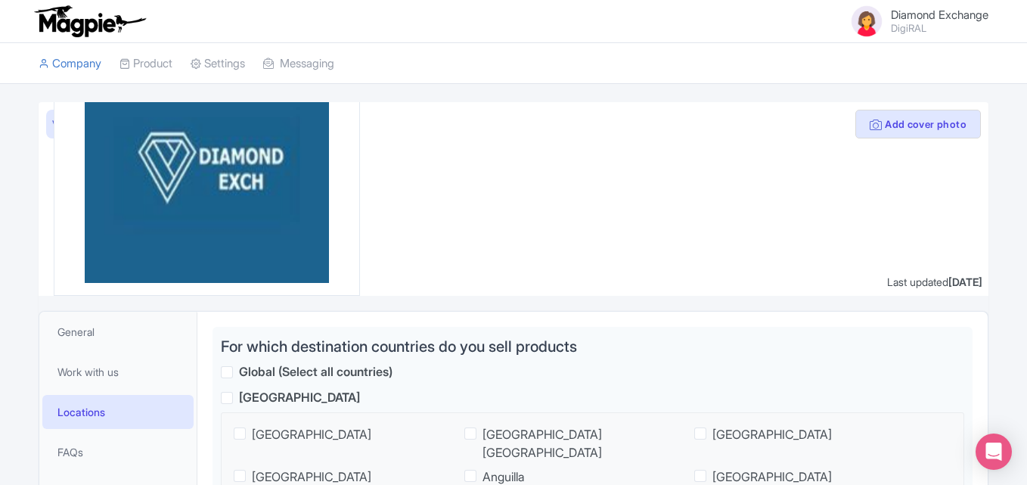
click at [899, 26] on small "DigiRAL" at bounding box center [940, 28] width 98 height 10
click at [905, 38] on link "Diamond Exchange DigiRAL" at bounding box center [914, 21] width 149 height 36
click at [908, 26] on small "DigiRAL" at bounding box center [940, 28] width 98 height 10
click at [893, 67] on link "Users" at bounding box center [916, 66] width 144 height 23
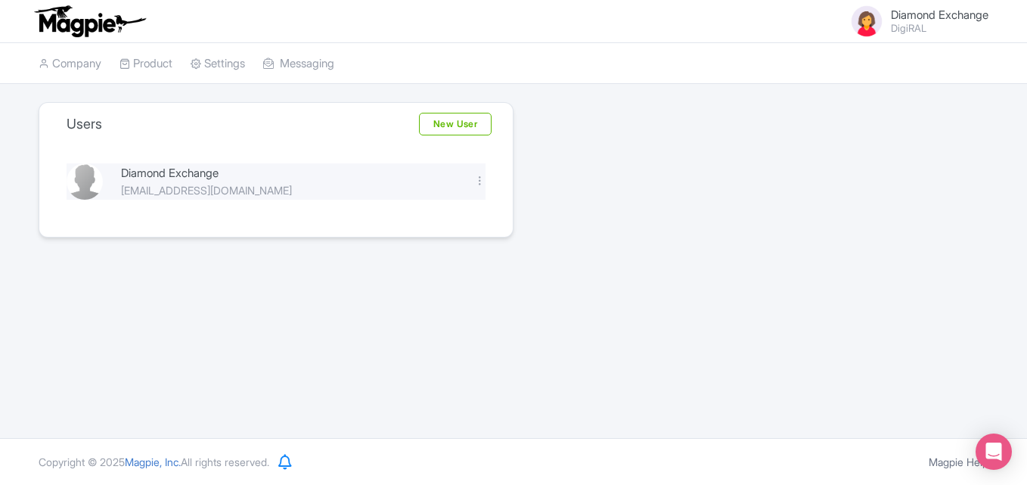
click at [185, 184] on div "[EMAIL_ADDRESS][DOMAIN_NAME]" at bounding box center [288, 190] width 335 height 16
click at [98, 185] on img at bounding box center [85, 181] width 36 height 36
click at [183, 182] on div "[EMAIL_ADDRESS][DOMAIN_NAME]" at bounding box center [288, 190] width 335 height 16
click at [474, 179] on div "Edit [GEOGRAPHIC_DATA]" at bounding box center [479, 181] width 29 height 17
click at [476, 181] on div at bounding box center [479, 180] width 11 height 11
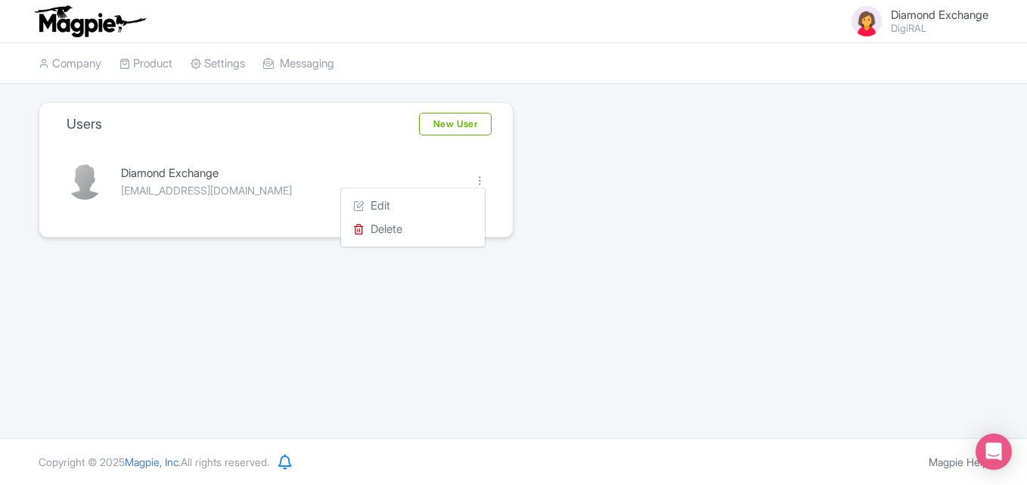
click at [750, 442] on div "Magpie Help Notifications No notifications Copyright © 2025 Magpie, Inc. All ri…" at bounding box center [513, 461] width 1027 height 47
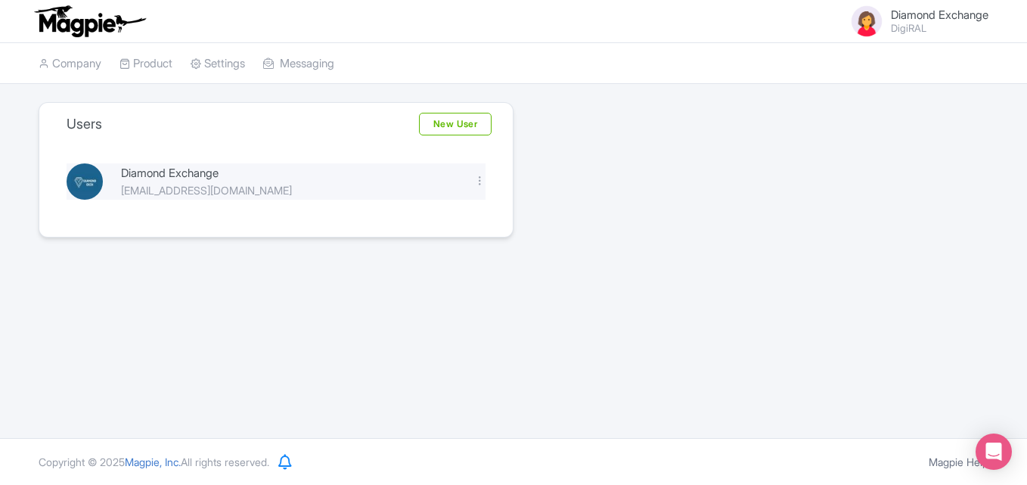
click at [484, 191] on div "Diamond Exchange [EMAIL_ADDRESS][DOMAIN_NAME] Edit [GEOGRAPHIC_DATA]" at bounding box center [275, 181] width 437 height 36
click at [480, 184] on div at bounding box center [479, 180] width 11 height 11
click at [418, 210] on link "Edit" at bounding box center [413, 205] width 144 height 23
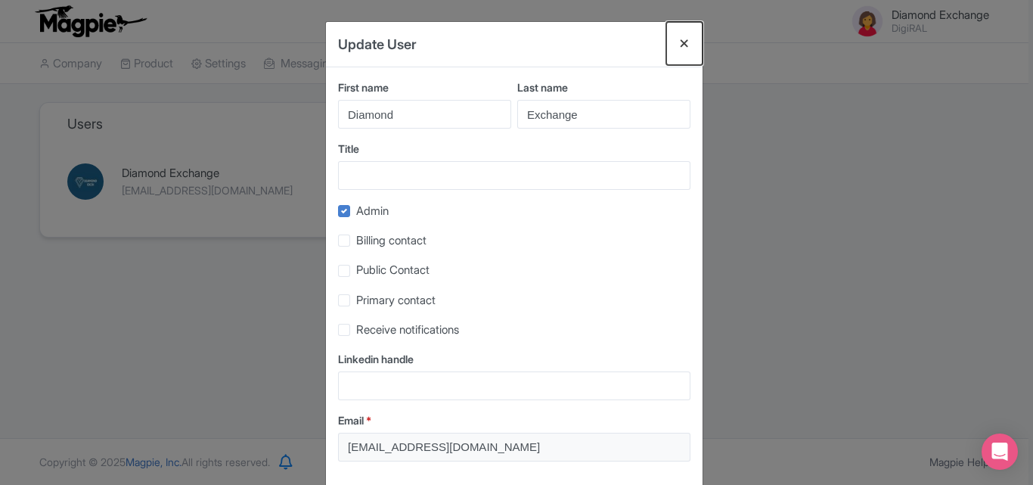
click at [690, 39] on button "Close" at bounding box center [684, 43] width 36 height 43
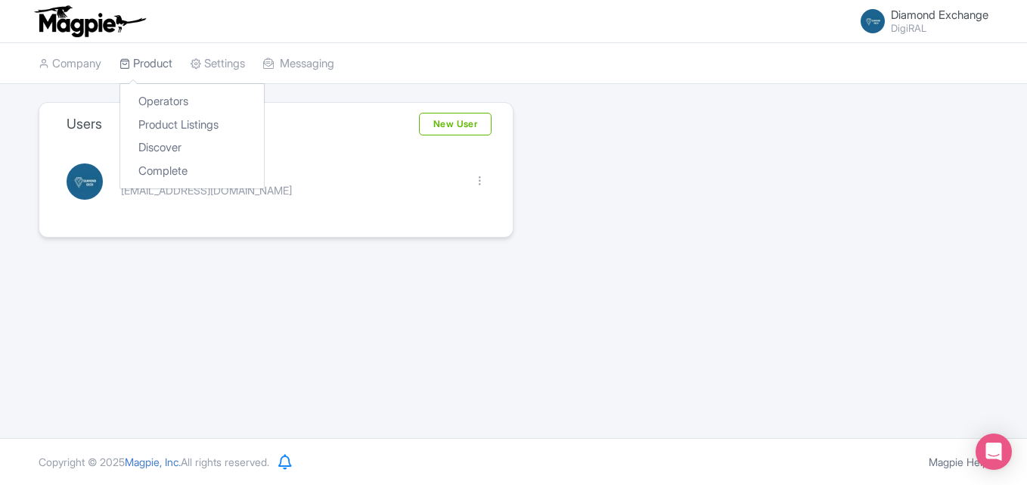
click at [157, 56] on link "Product" at bounding box center [146, 64] width 53 height 42
click at [226, 67] on link "Settings" at bounding box center [218, 64] width 54 height 42
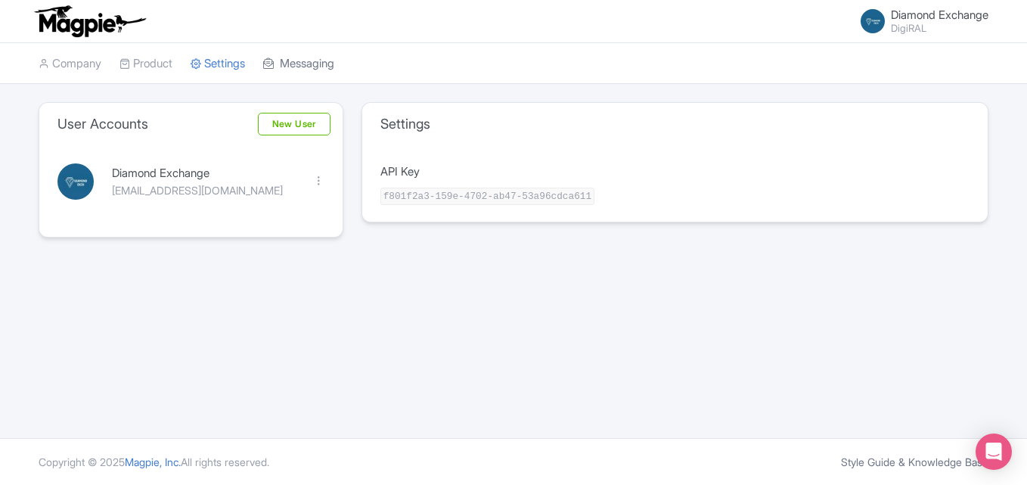
click at [294, 56] on link "Messaging" at bounding box center [298, 64] width 71 height 42
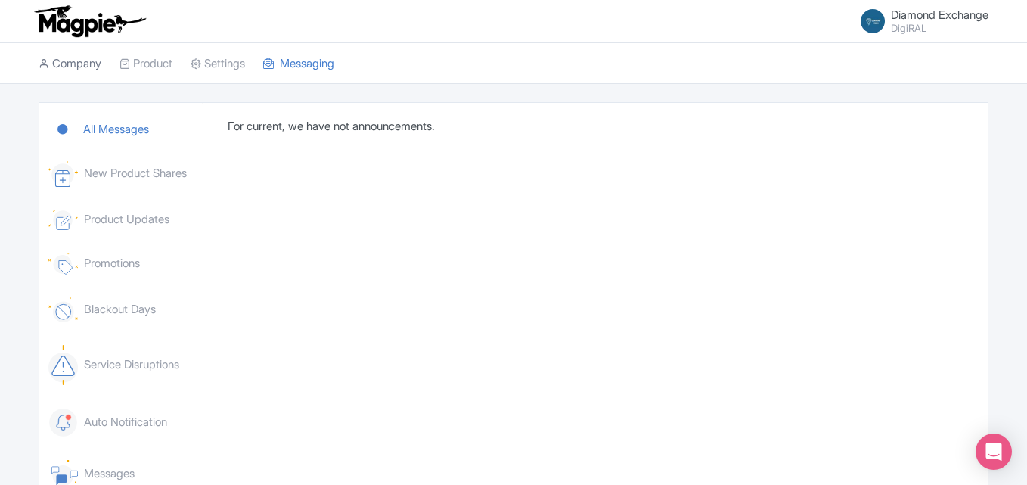
click at [64, 61] on link "Company" at bounding box center [70, 64] width 63 height 42
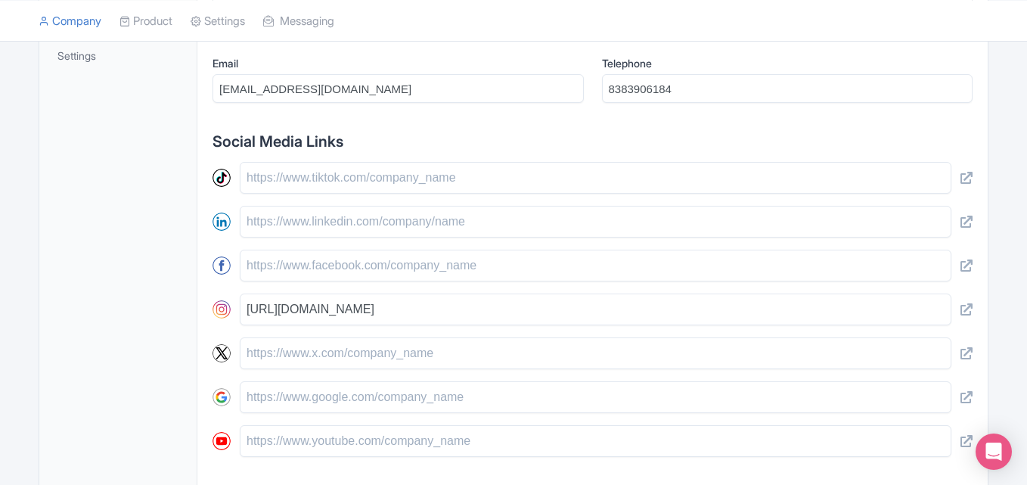
scroll to position [604, 0]
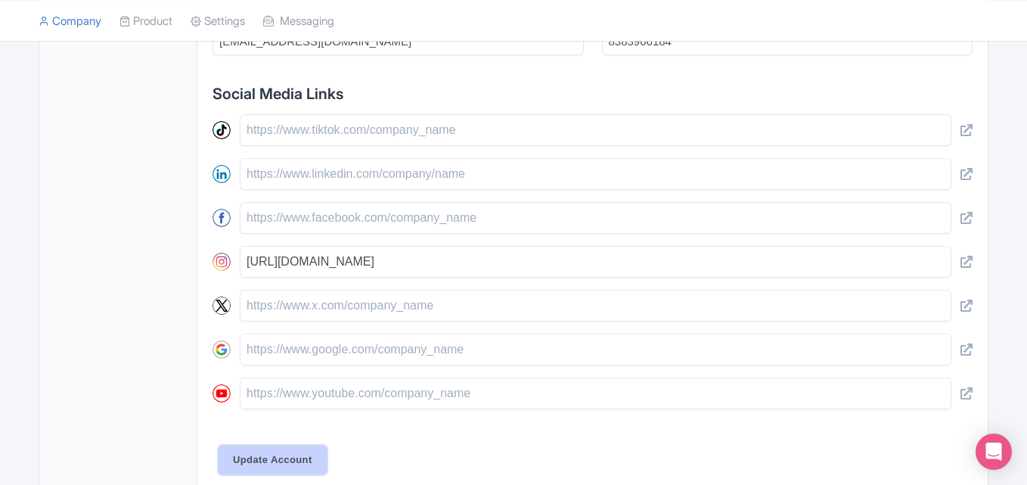
click at [281, 470] on input "Update Account" at bounding box center [273, 460] width 108 height 29
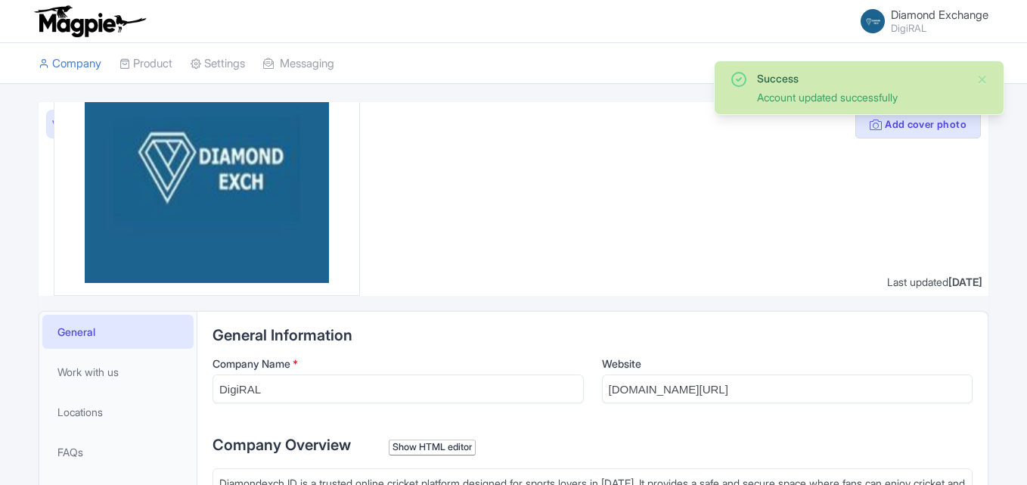
scroll to position [327, 0]
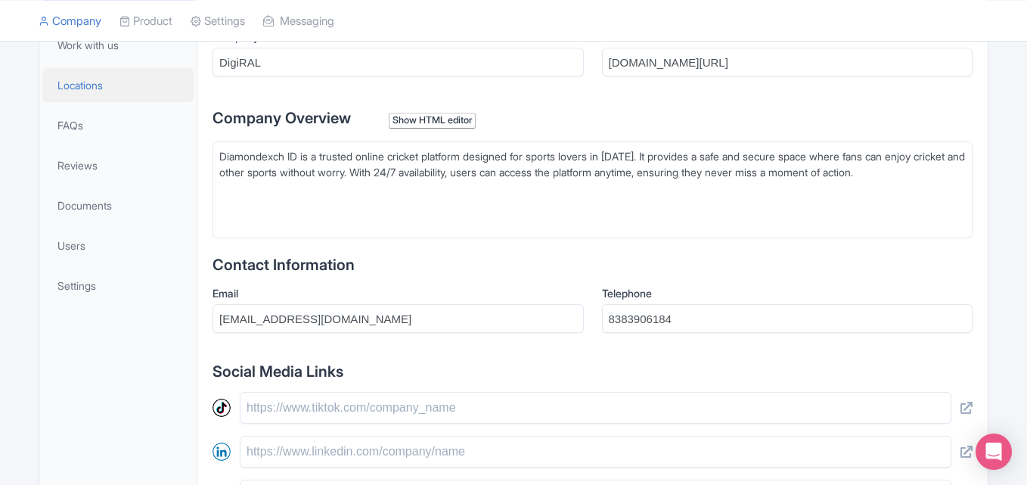
click at [82, 87] on span "Locations" at bounding box center [79, 85] width 45 height 16
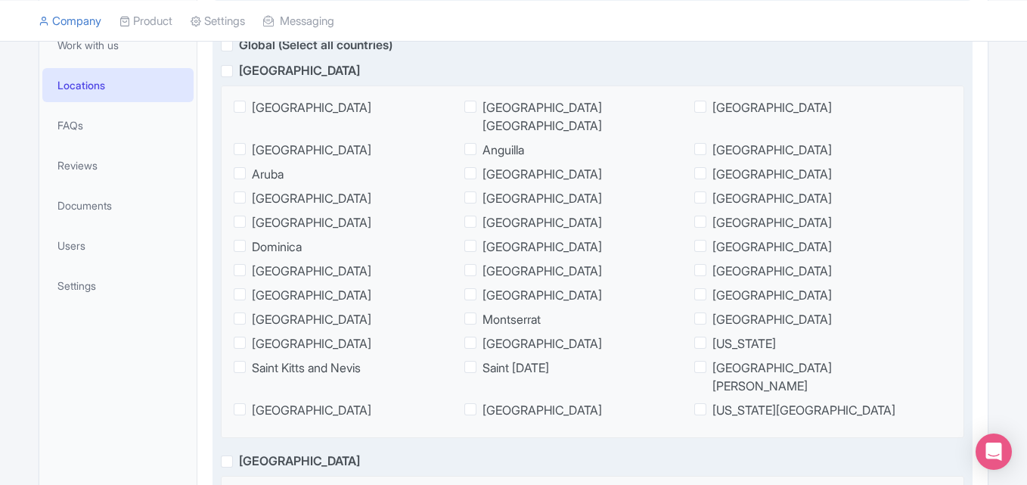
click at [710, 401] on label "[US_STATE][GEOGRAPHIC_DATA]" at bounding box center [802, 410] width 216 height 18
click at [713, 401] on input "[US_STATE][GEOGRAPHIC_DATA]" at bounding box center [718, 406] width 10 height 10
checkbox input "true"
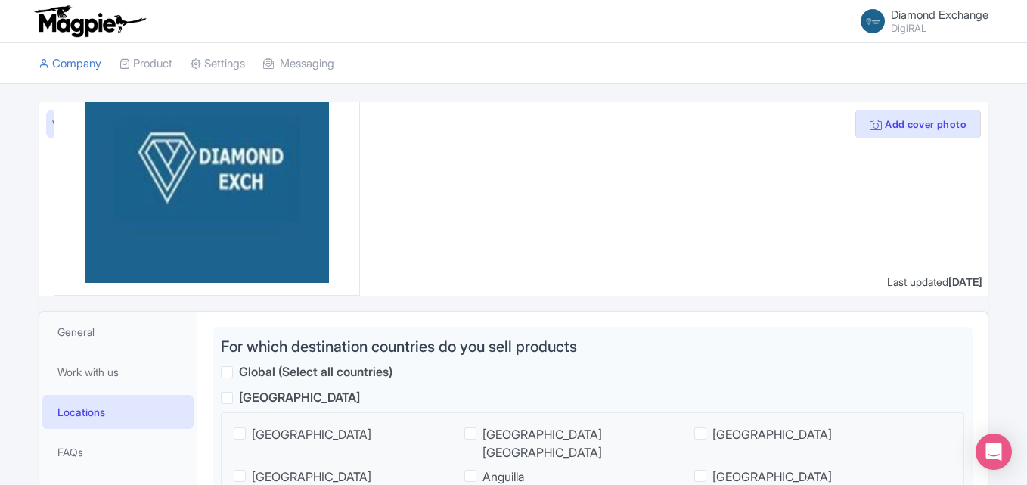
click at [911, 13] on span "Diamond Exchange" at bounding box center [940, 15] width 98 height 14
